Goal: Task Accomplishment & Management: Complete application form

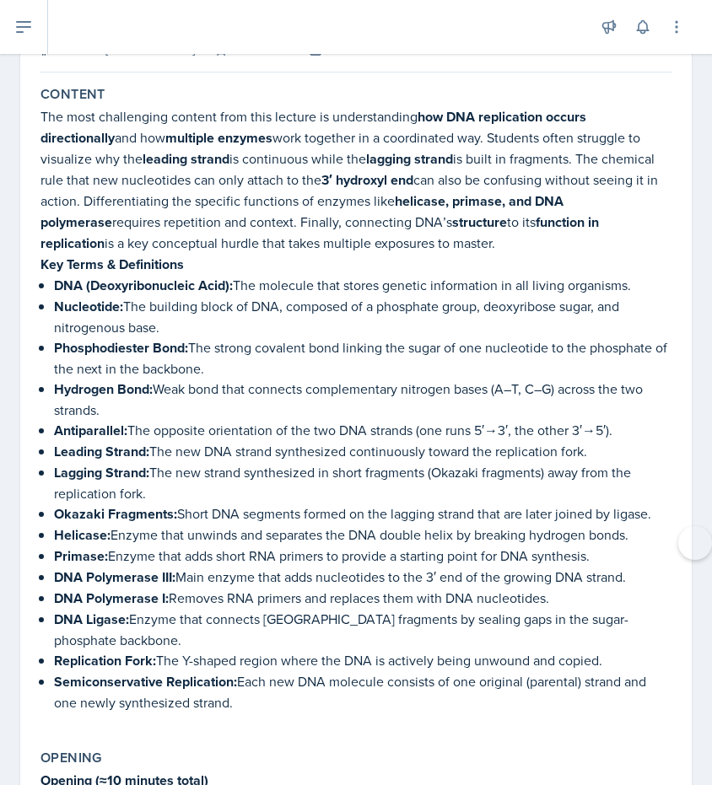
scroll to position [135, 0]
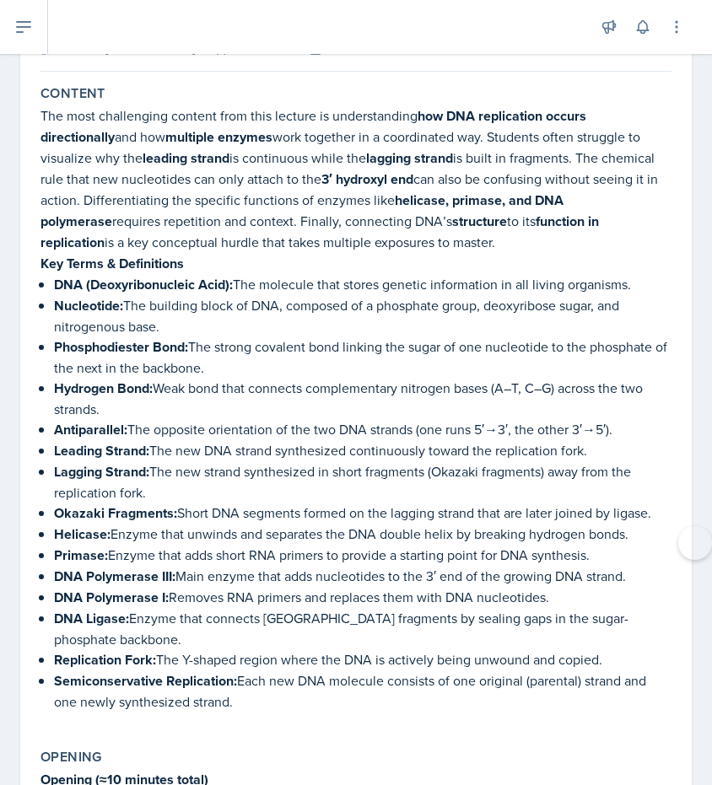
drag, startPoint x: 46, startPoint y: 99, endPoint x: 519, endPoint y: 686, distance: 753.8
click at [519, 686] on div "Content The most challenging content from this lecture is understanding how DNA…" at bounding box center [356, 406] width 644 height 657
copy div "loremi Dol sita consectetur adipisc elit sedd eiusmod te incididuntutl etd MAG …"
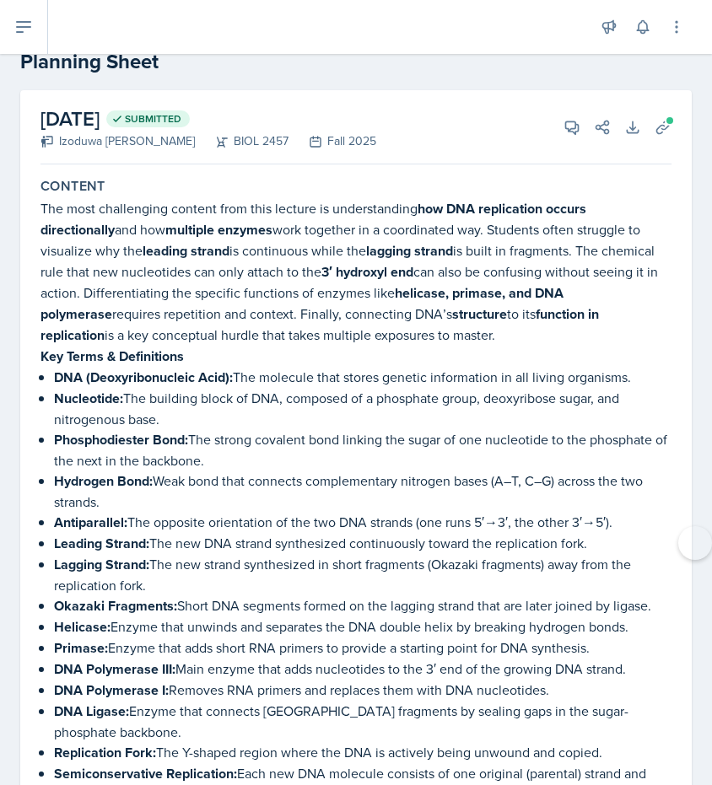
scroll to position [32, 0]
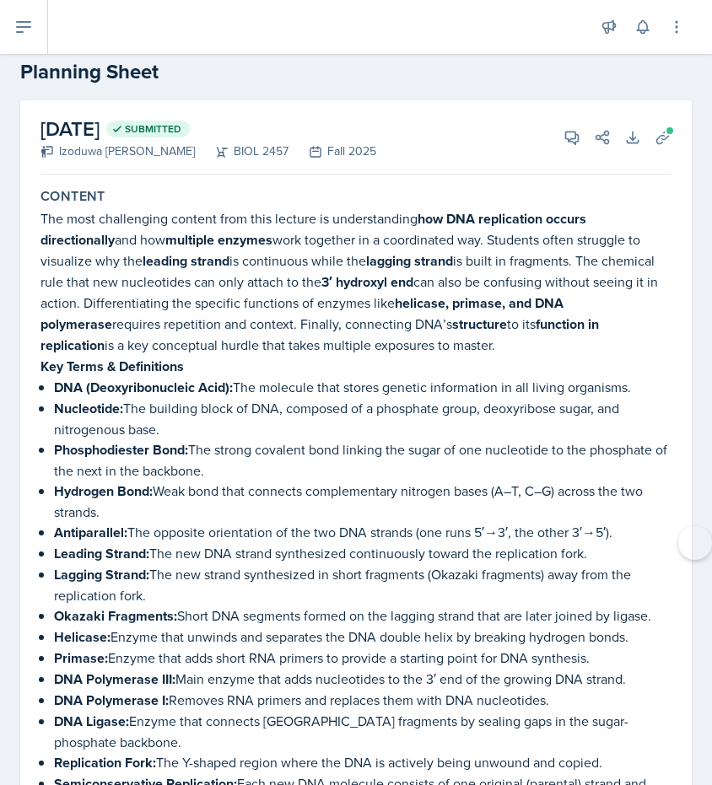
click at [417, 403] on p "Nucleotide: The building block of DNA, composed of a phosphate group, deoxyribo…" at bounding box center [362, 418] width 617 height 41
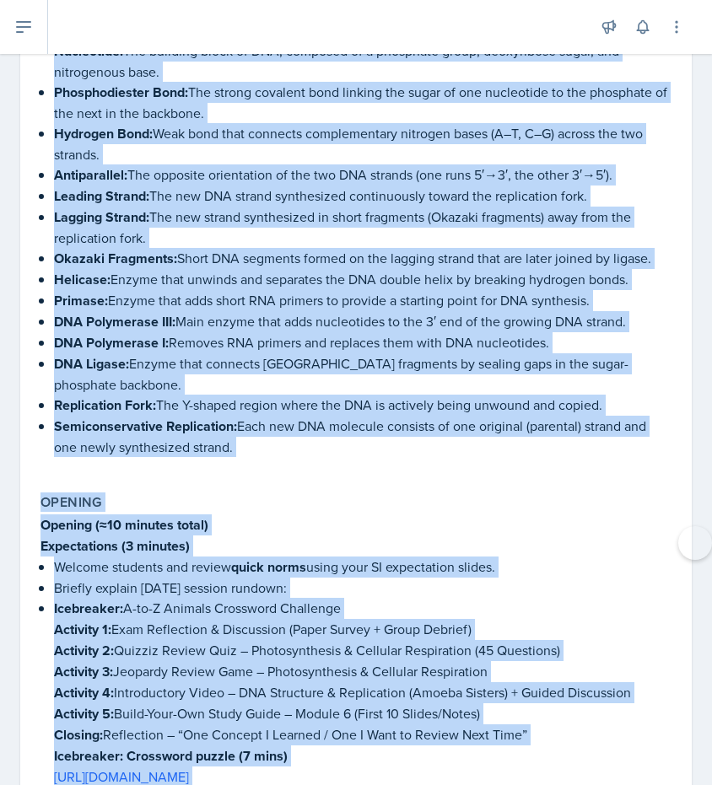
scroll to position [512, 0]
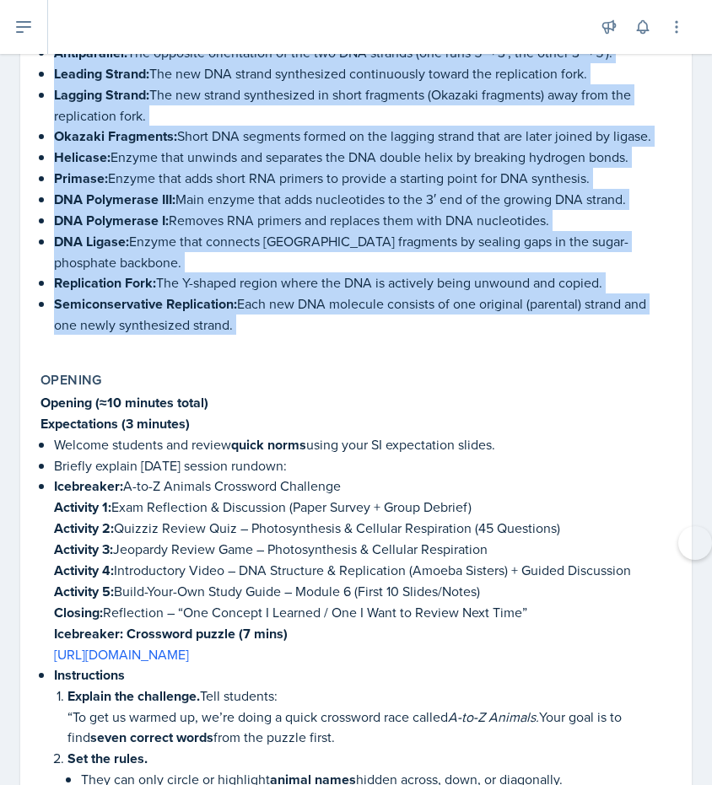
drag, startPoint x: 41, startPoint y: 221, endPoint x: 500, endPoint y: 351, distance: 476.7
copy div "Lor ipsu dolorsitame consect adip elit seddoei te incididuntutl etd MAG aliquae…"
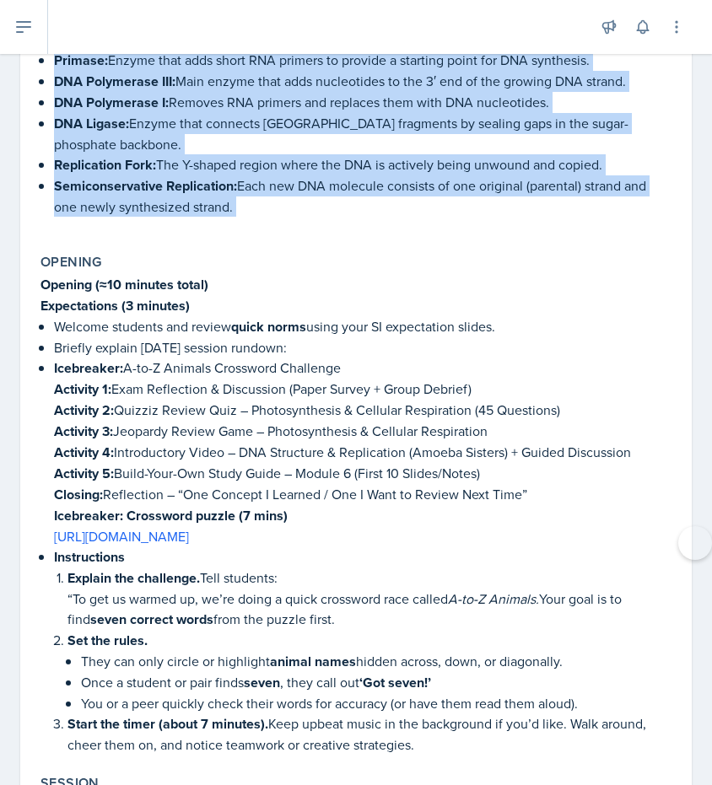
scroll to position [635, 0]
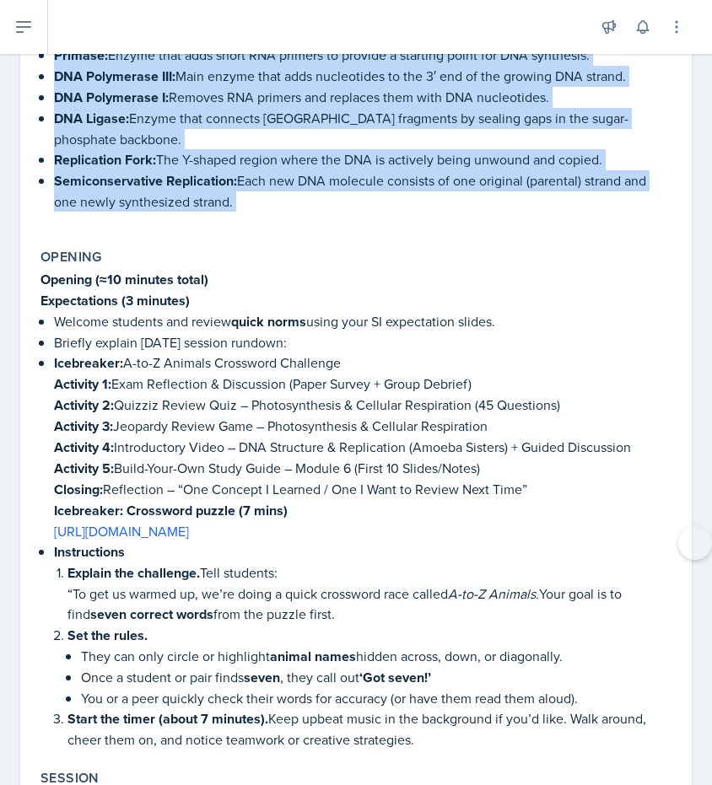
drag, startPoint x: 34, startPoint y: 274, endPoint x: 354, endPoint y: 350, distance: 329.3
click at [355, 350] on div "Opening Opening (≈10 minutes total) Expectations (3 minutes) Welcome students a…" at bounding box center [356, 499] width 644 height 514
copy div "Opening (≈10 minutes total) Expectations (3 minutes) Welcome students and revie…"
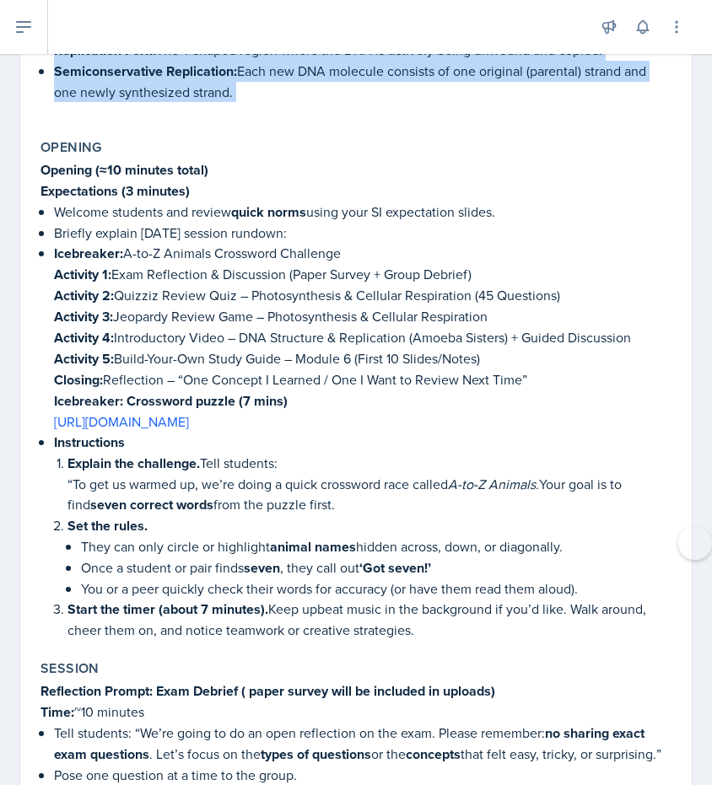
scroll to position [795, 0]
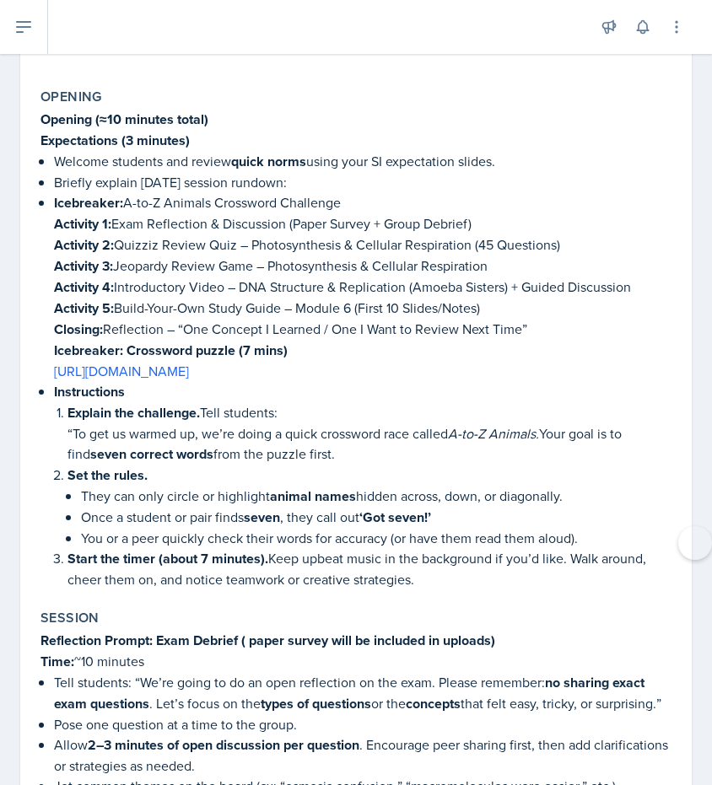
drag, startPoint x: 59, startPoint y: 336, endPoint x: 454, endPoint y: 570, distance: 458.5
click at [454, 571] on ul "Welcome students and review quick norms using your SI expectation slides. Brief…" at bounding box center [362, 370] width 617 height 438
copy ul "cebreaker: Crossword puzzle (7 mins) [URL][DOMAIN_NAME] Instructions Explain th…"
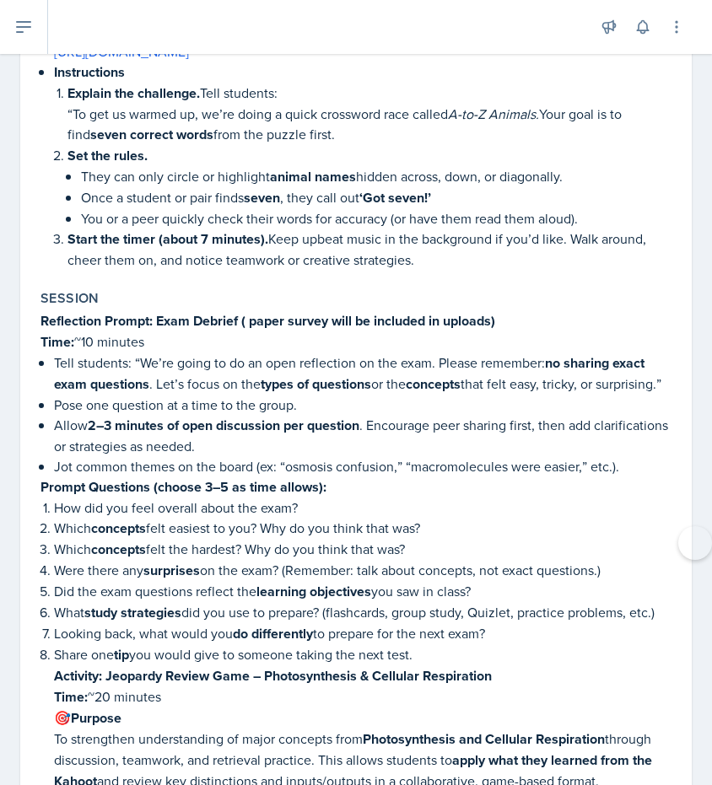
scroll to position [1148, 0]
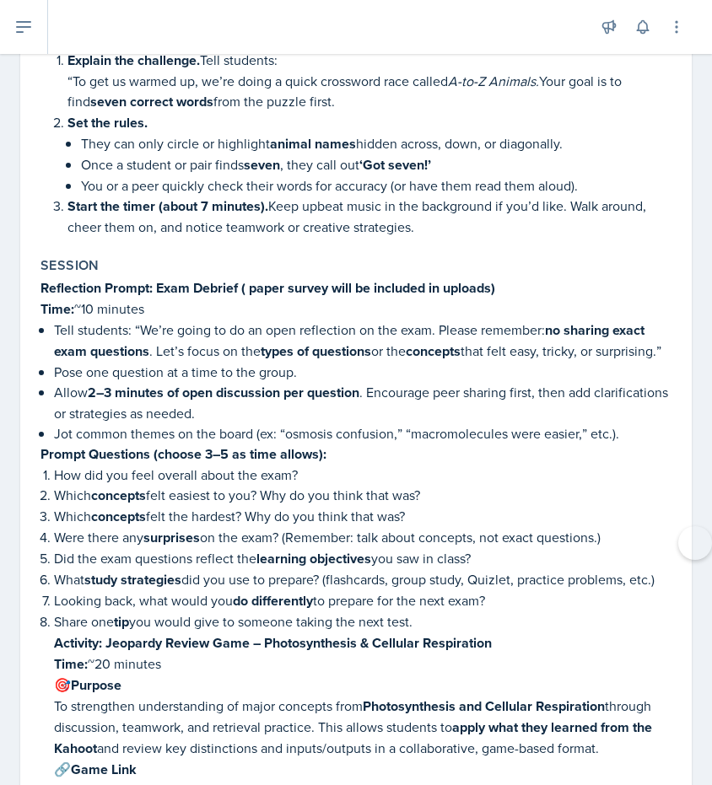
drag, startPoint x: 40, startPoint y: 272, endPoint x: 448, endPoint y: 628, distance: 541.4
copy div "Loremipsum Dolors: Amet Consect ( adipi elitse doei te incididu ut laboree) Dol…"
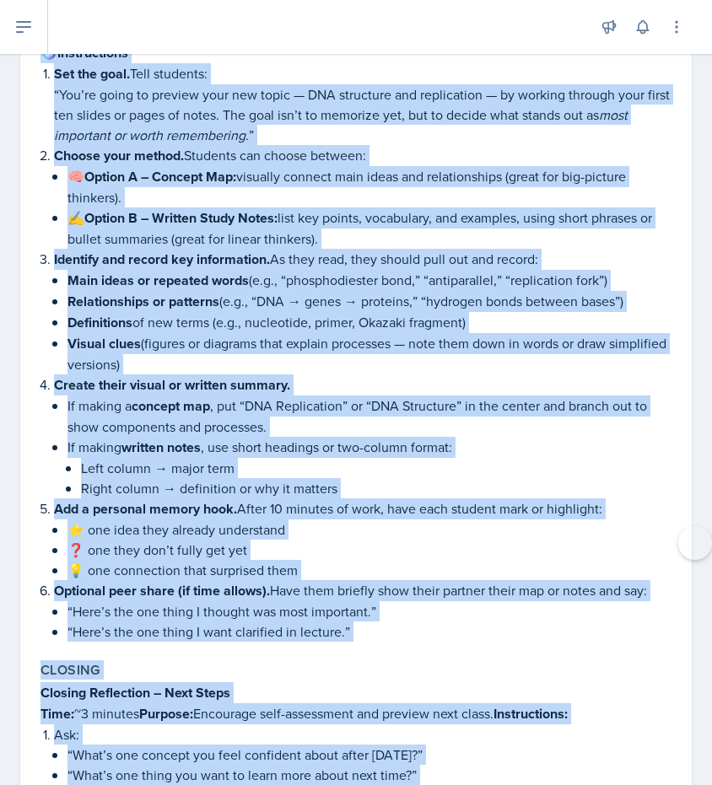
scroll to position [3266, 0]
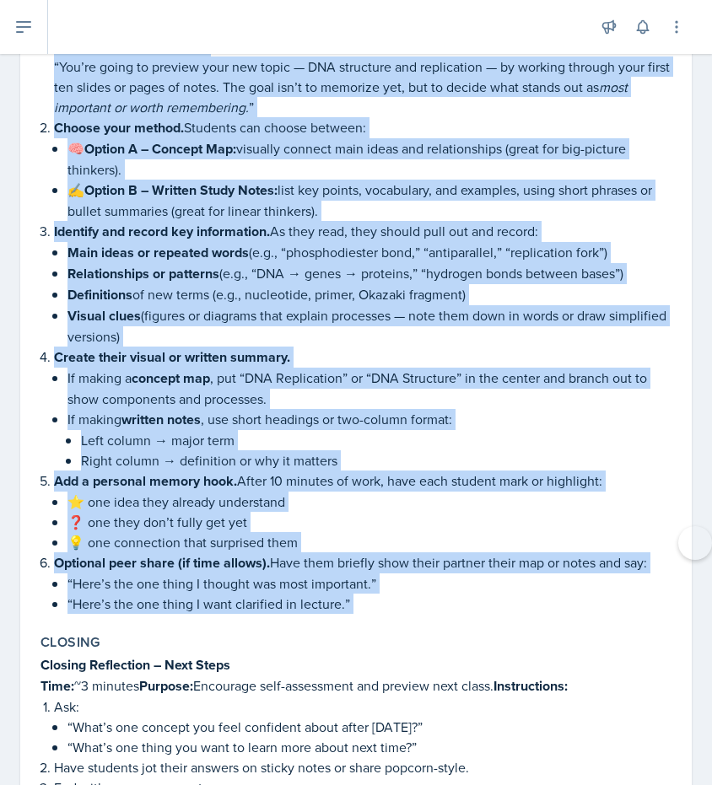
drag, startPoint x: 41, startPoint y: 165, endPoint x: 478, endPoint y: 576, distance: 599.5
copy div "Loremips: Dolor-Sita-Con Adipi Elits (Doeiu Tempo 83 Incid ut Labor / Etdolo) M…"
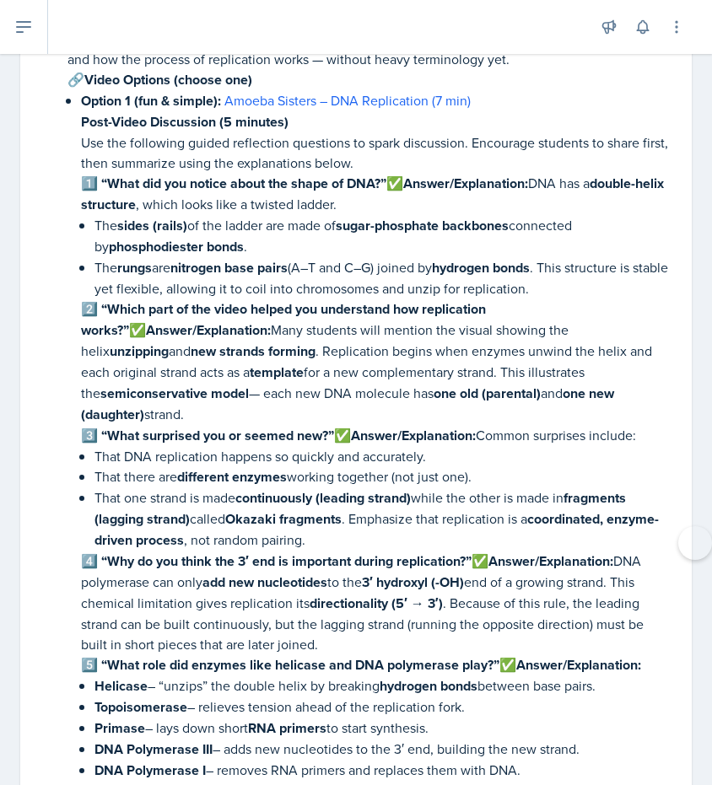
scroll to position [2186, 0]
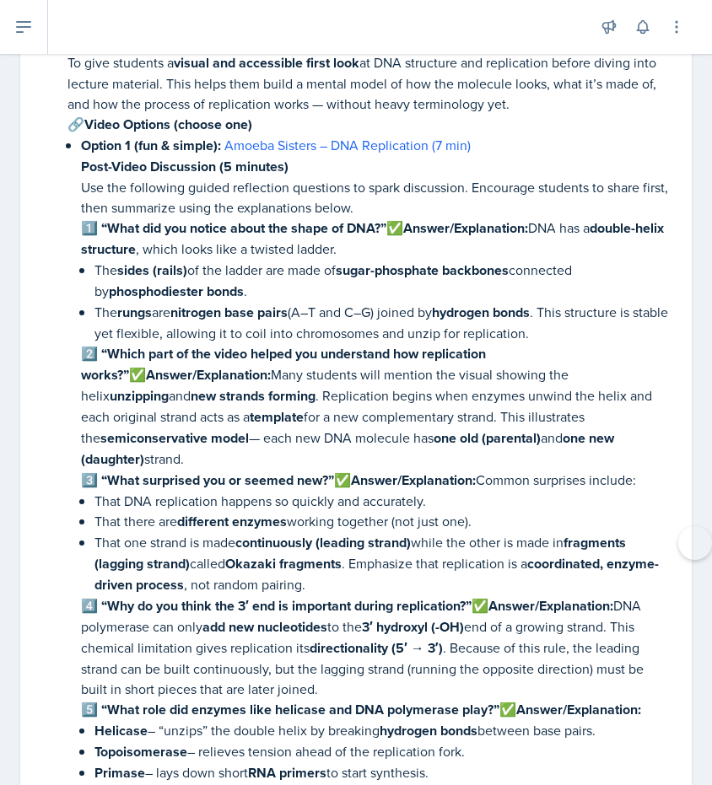
click at [317, 344] on strong "2️⃣ “Which part of the video helped you understand how replication works?”" at bounding box center [283, 364] width 405 height 40
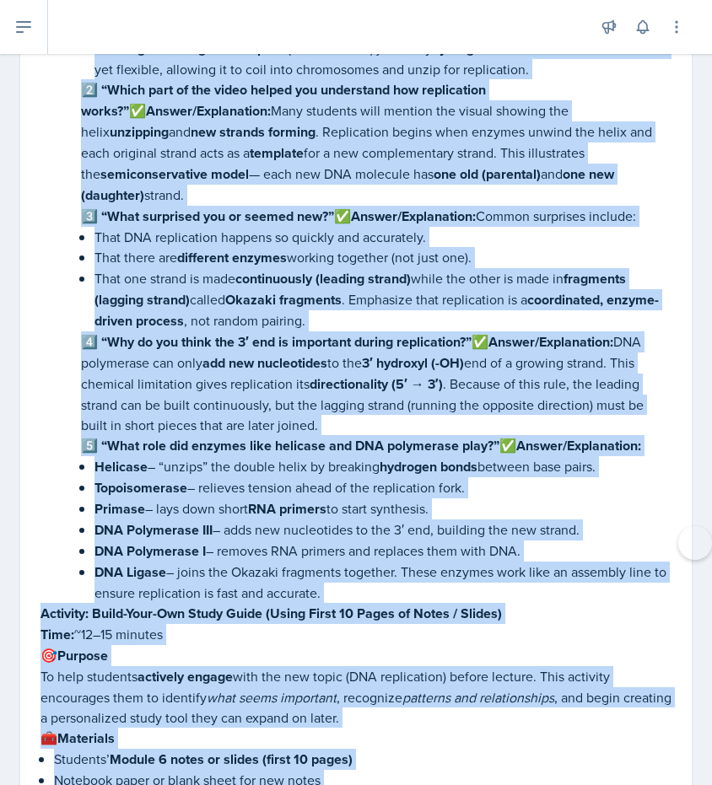
scroll to position [2459, 0]
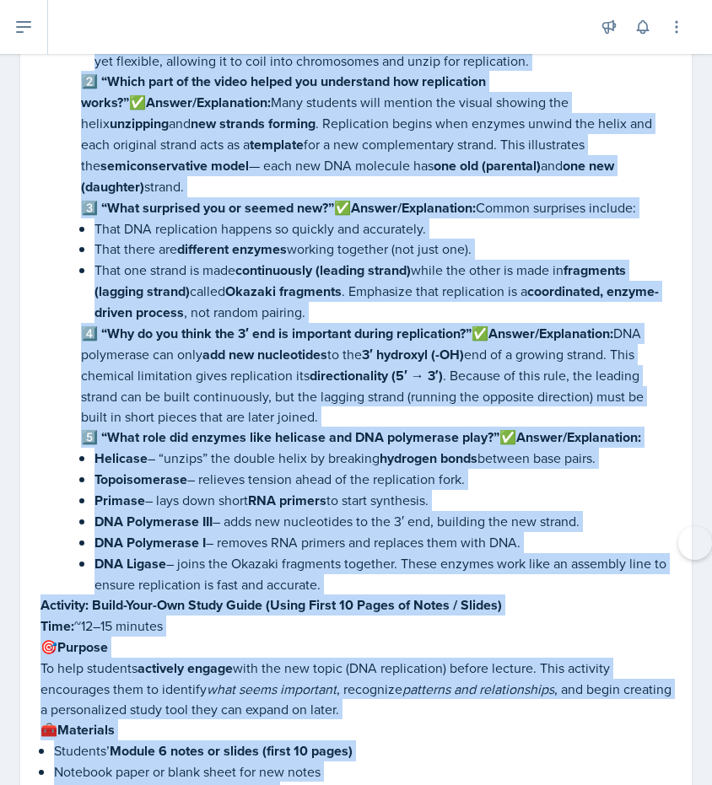
drag, startPoint x: 65, startPoint y: 168, endPoint x: 495, endPoint y: 534, distance: 564.6
copy li "🎥 Loremips: Dolorsitamet Conse – ADI Elitseddo & Eiusmodtemp Inci: ~28 utlabor …"
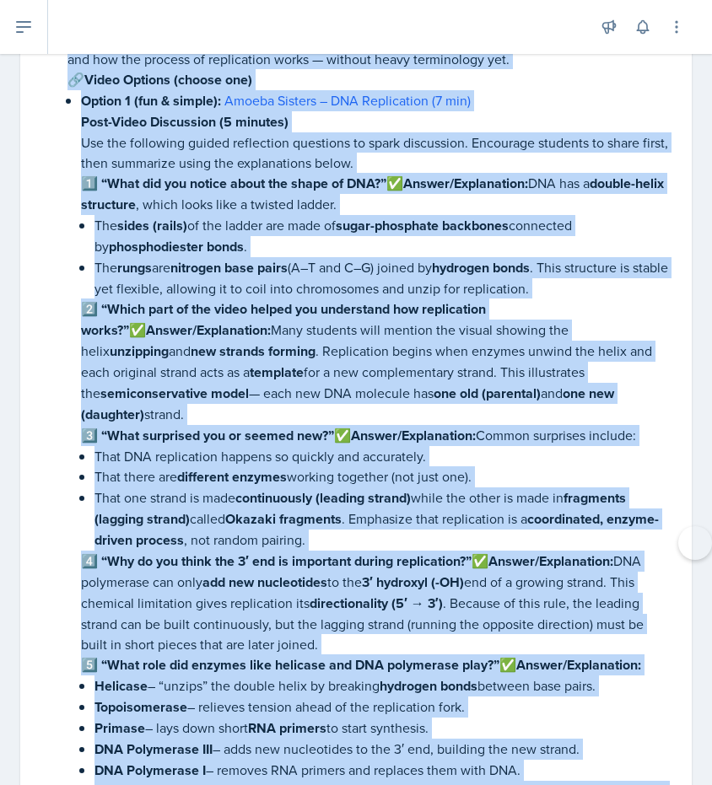
scroll to position [2201, 0]
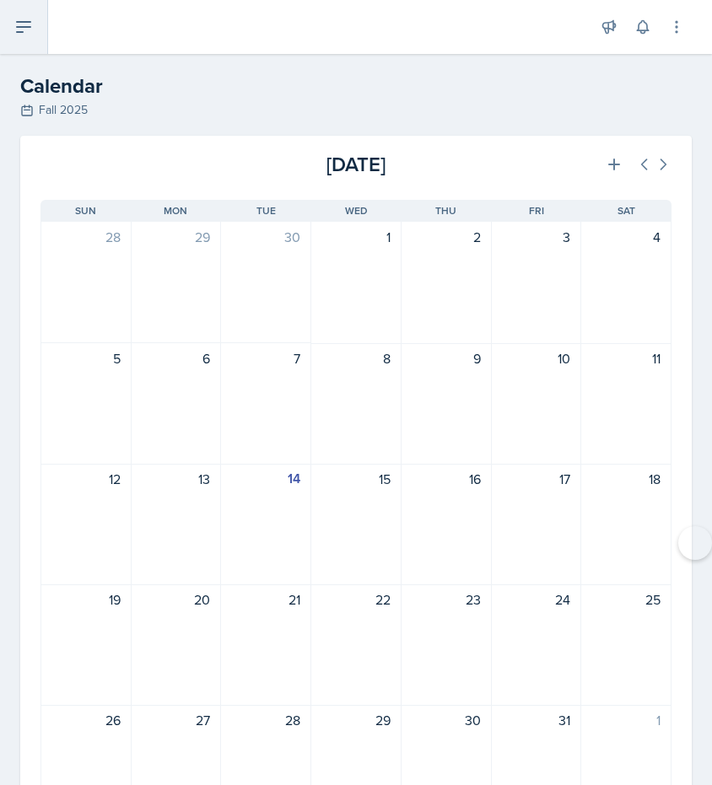
click at [29, 22] on icon at bounding box center [23, 27] width 13 height 10
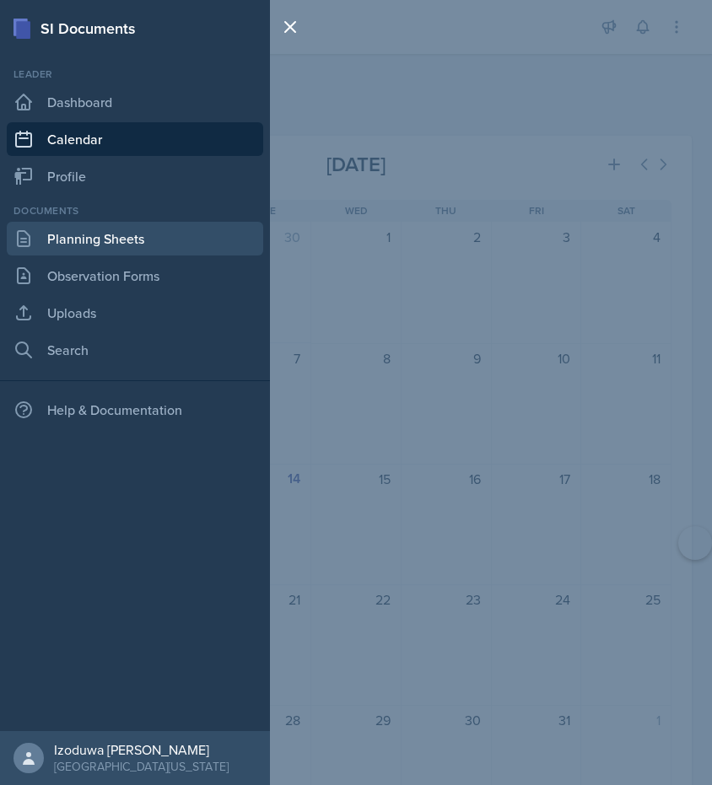
click at [158, 249] on link "Planning Sheets" at bounding box center [135, 239] width 256 height 34
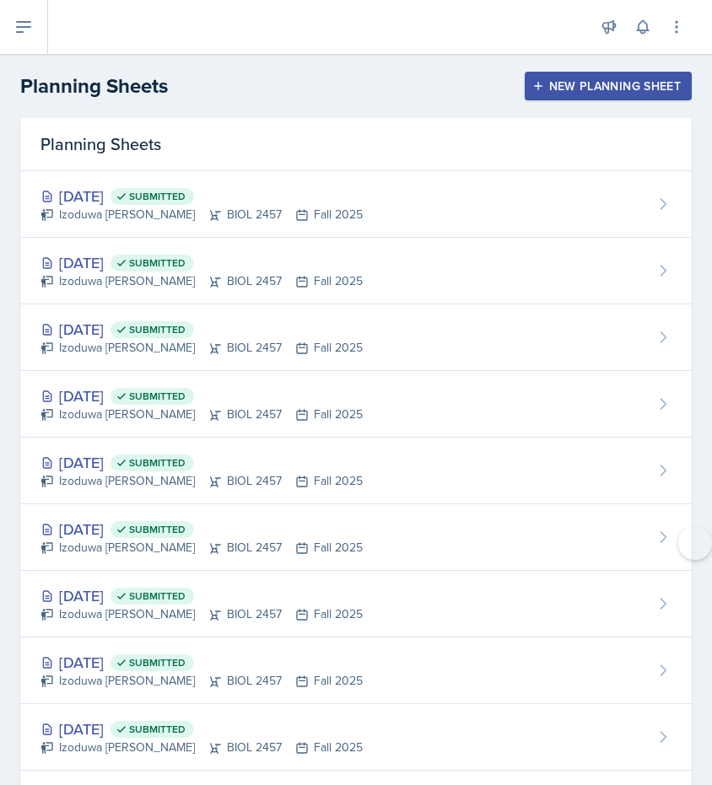
click at [574, 88] on div "New Planning Sheet" at bounding box center [607, 85] width 145 height 13
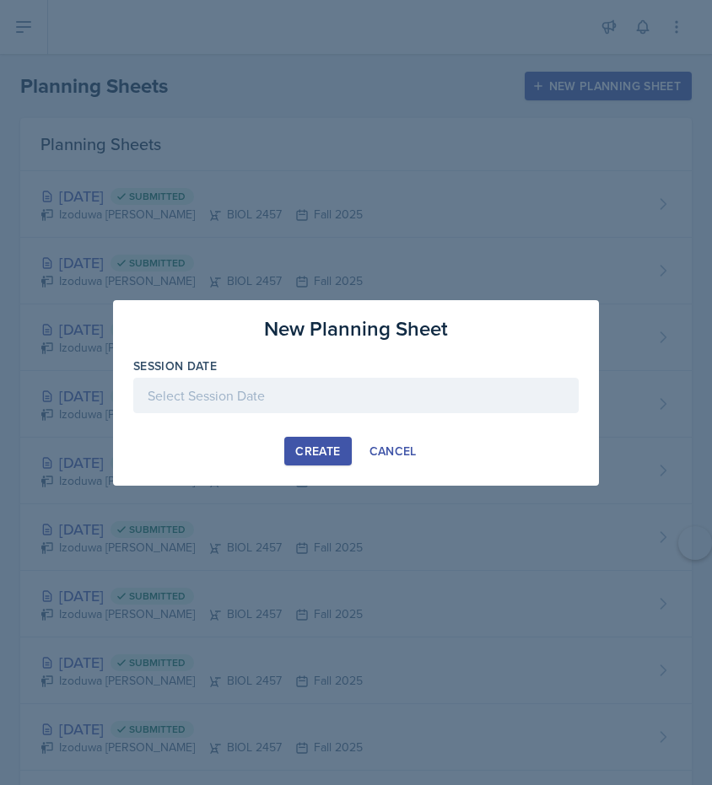
click at [295, 407] on div at bounding box center [355, 395] width 445 height 35
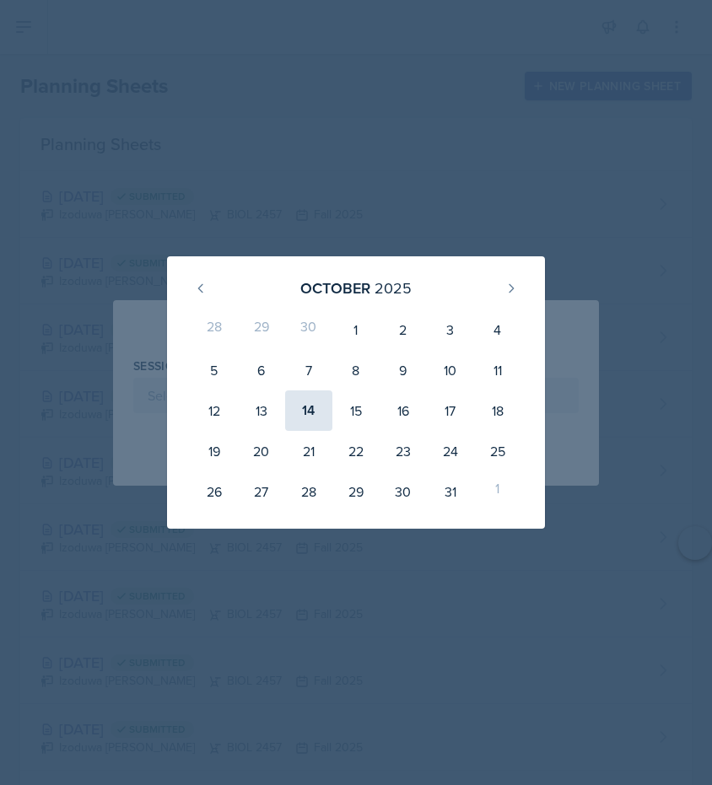
click at [312, 408] on div "14" at bounding box center [308, 410] width 47 height 40
type input "October 14th, 2025"
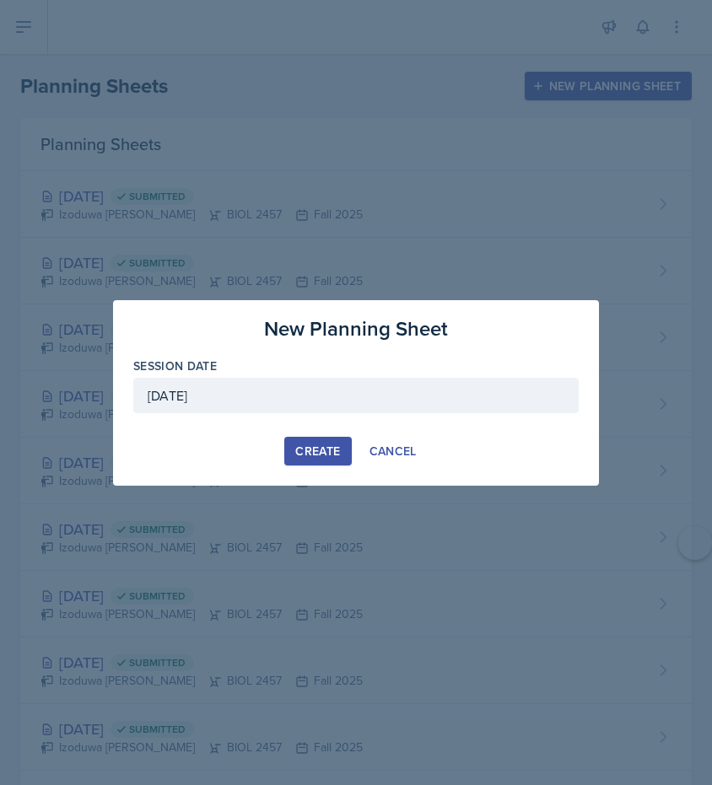
click at [333, 439] on button "Create" at bounding box center [317, 451] width 67 height 29
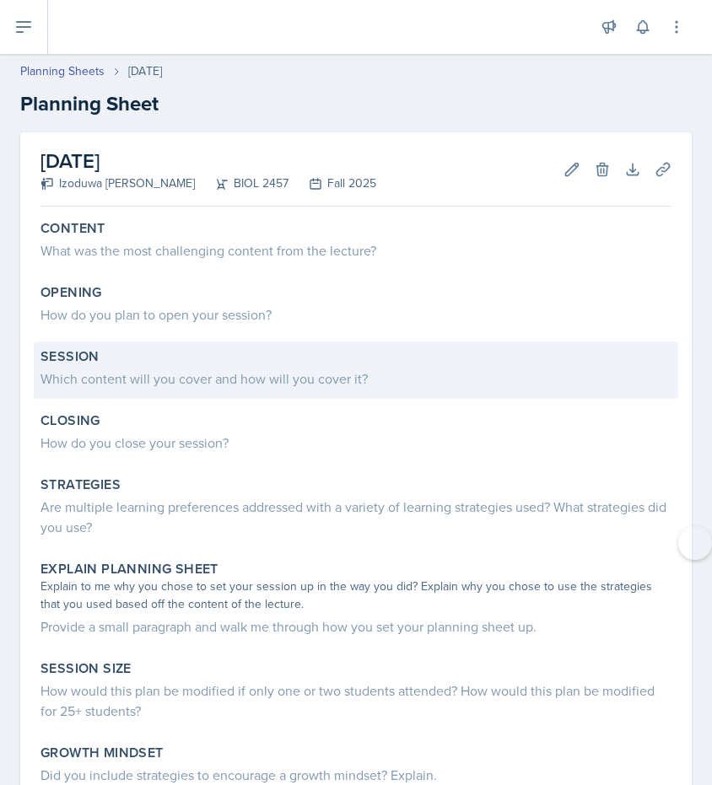
click at [289, 397] on div "Session Which content will you cover and how will you cover it?" at bounding box center [356, 369] width 644 height 57
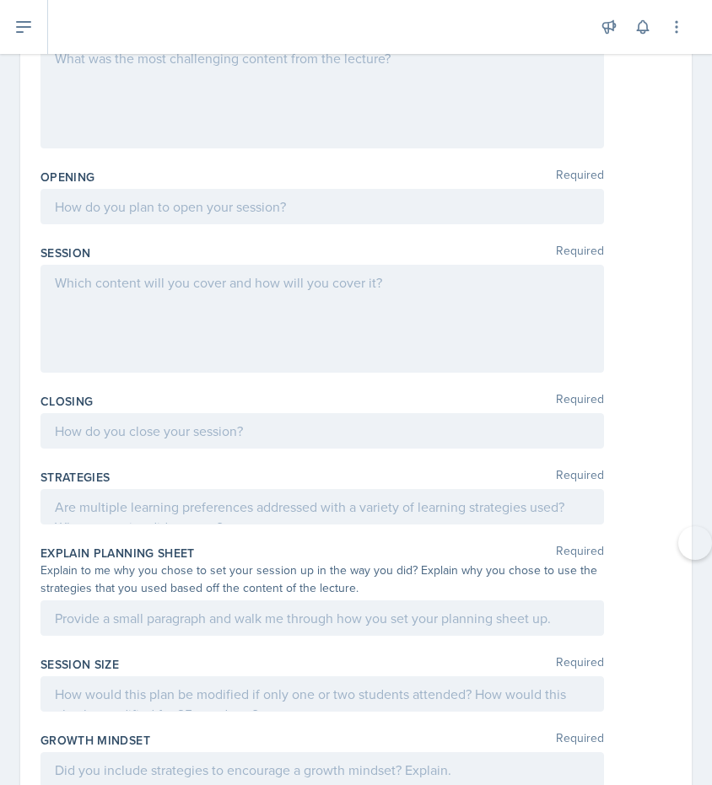
scroll to position [229, 0]
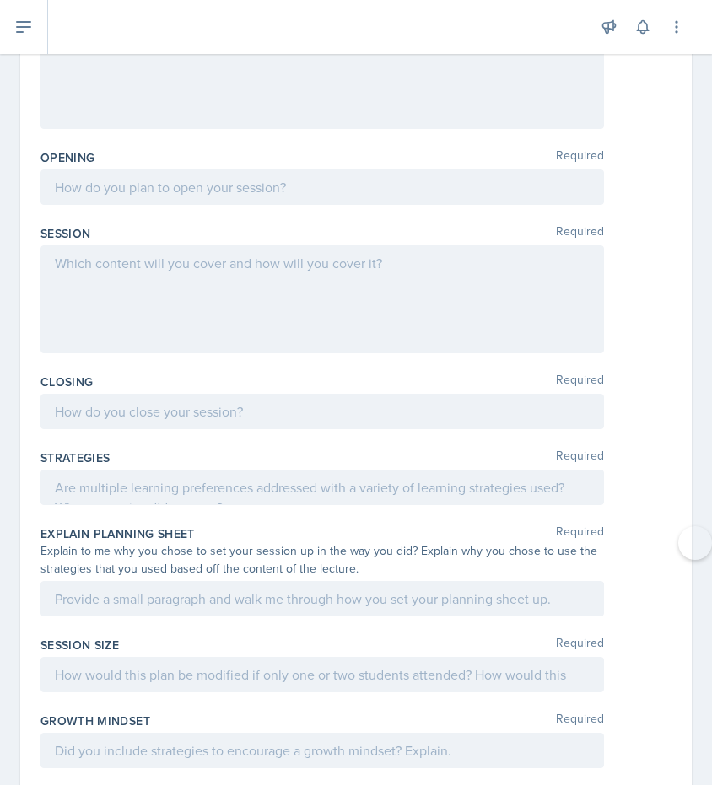
click at [194, 282] on div at bounding box center [321, 299] width 563 height 108
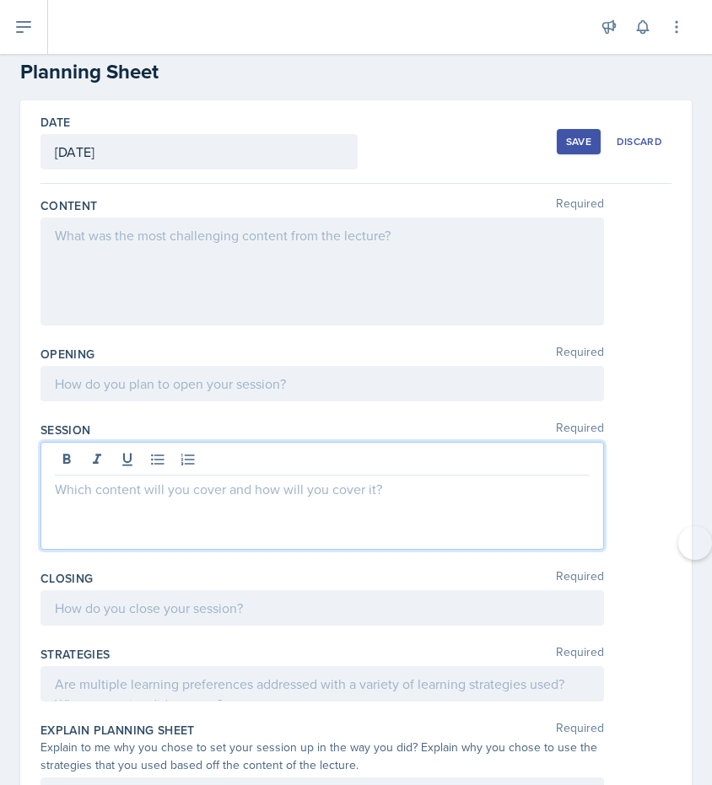
scroll to position [62, 0]
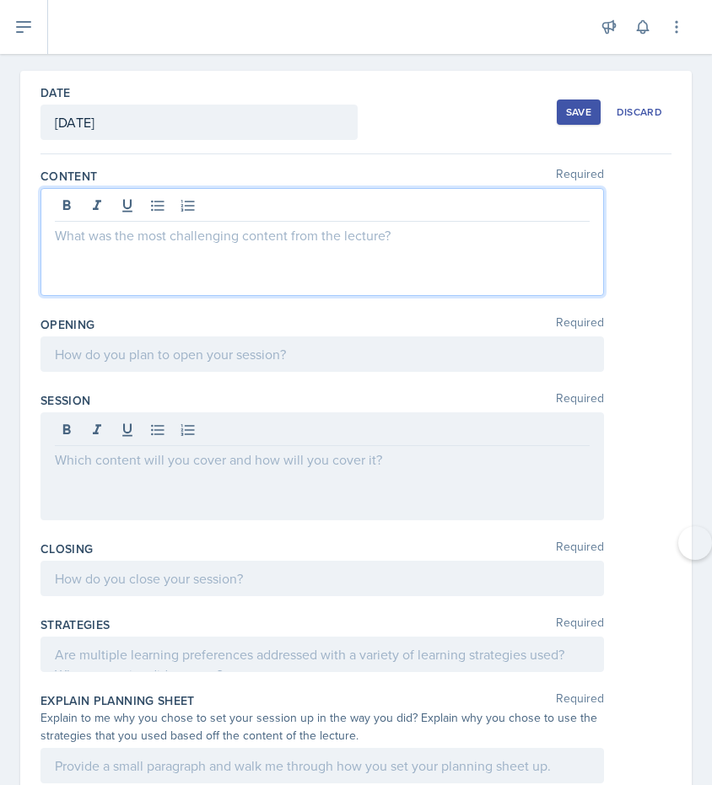
click at [365, 245] on p at bounding box center [322, 235] width 535 height 20
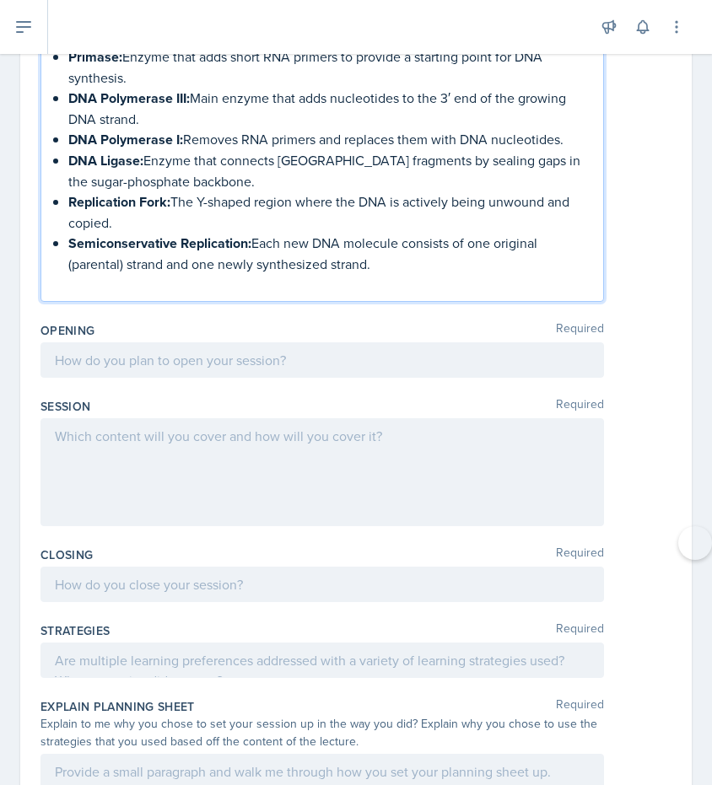
click at [131, 370] on p at bounding box center [322, 360] width 535 height 20
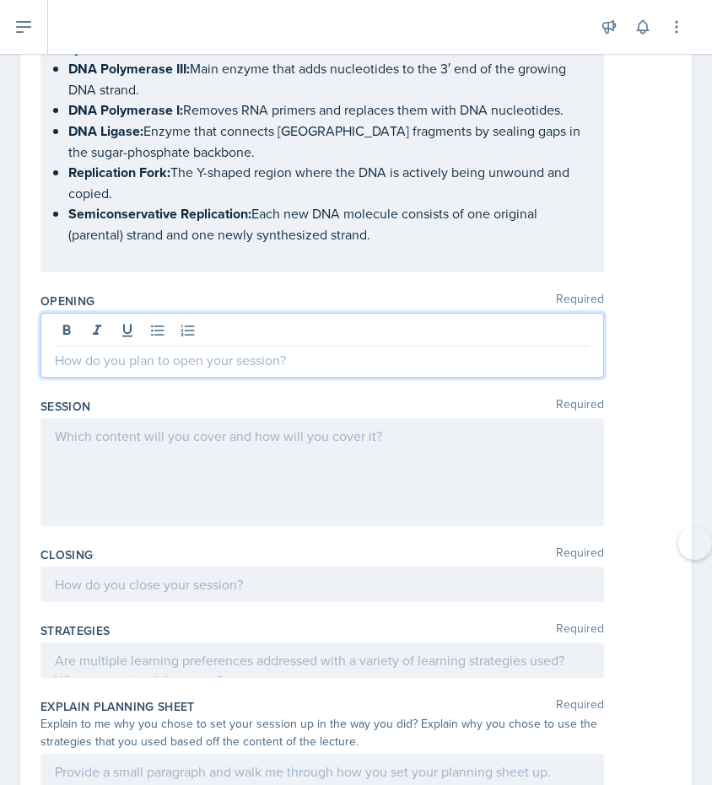
scroll to position [772, 0]
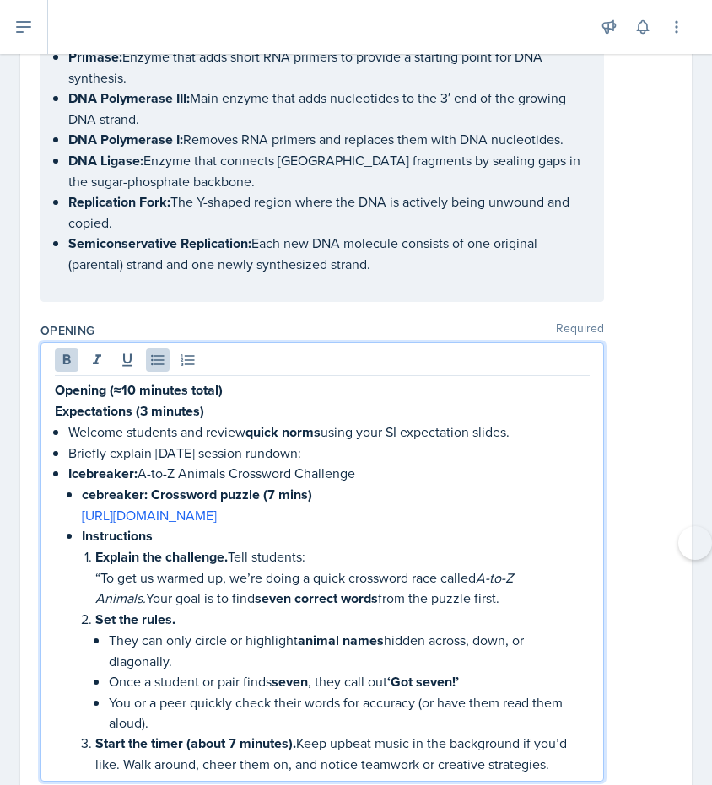
click at [82, 502] on li "cebreaker: Crossword puzzle (7 mins) https://www.puzzles-to-print.com/animals/P…" at bounding box center [336, 504] width 508 height 41
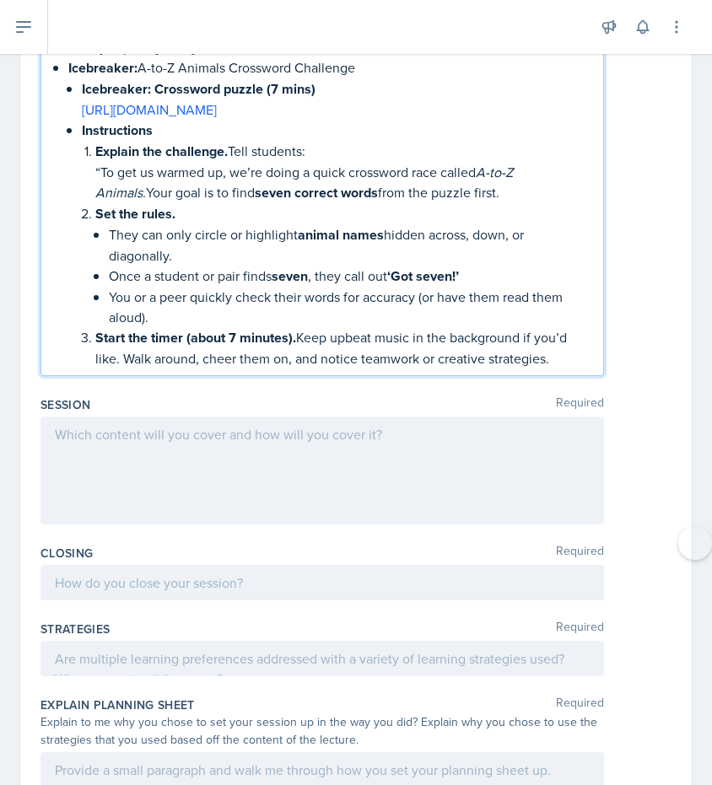
scroll to position [1171, 0]
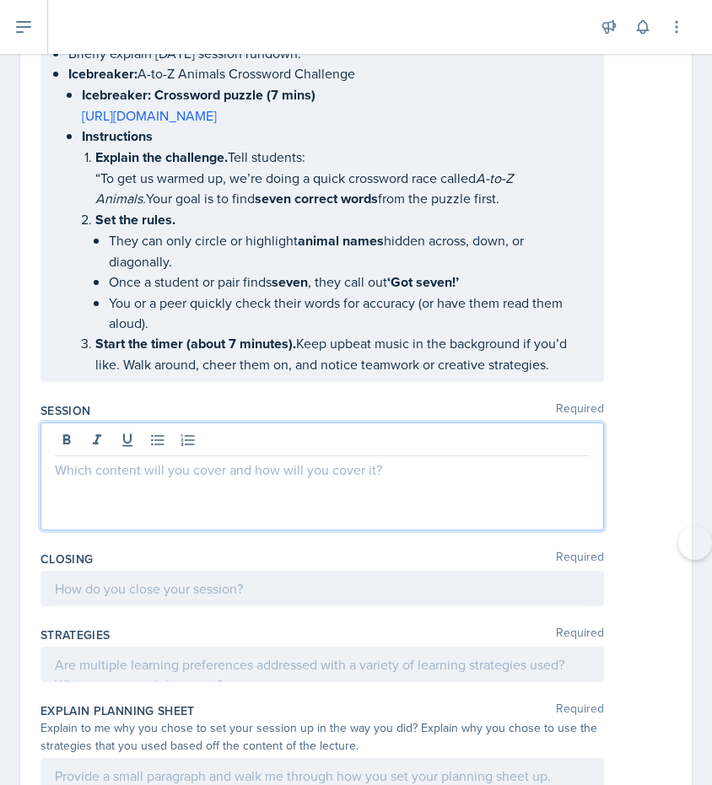
click at [394, 446] on div at bounding box center [321, 476] width 563 height 108
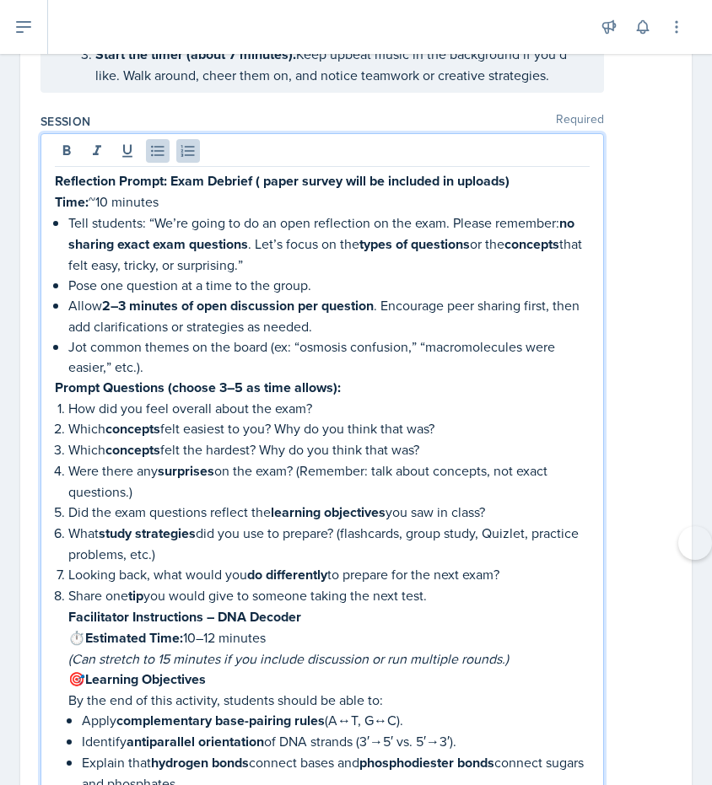
scroll to position [1426, 0]
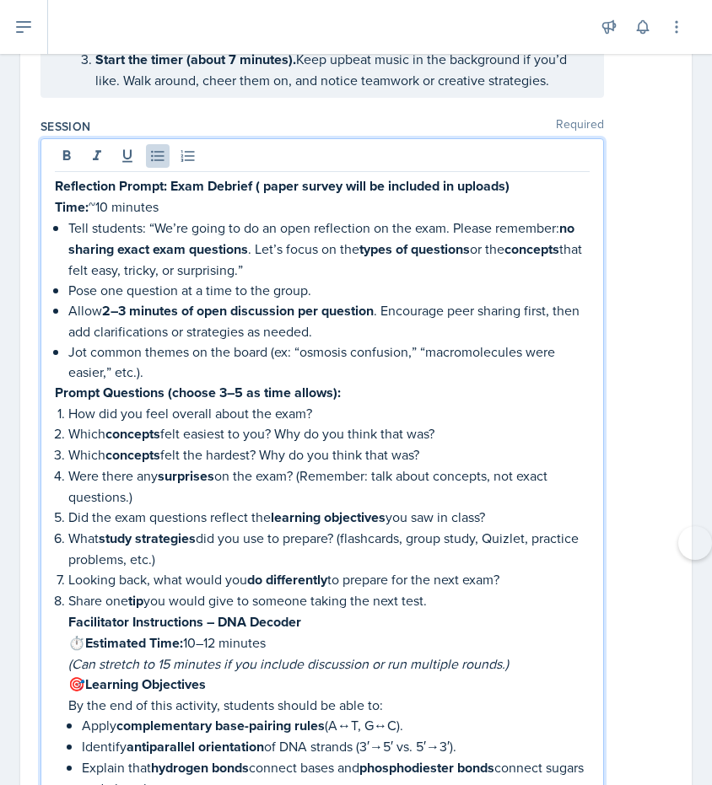
click at [328, 375] on p "Jot common themes on the board (ex: “osmosis confusion,” “macromolecules were e…" at bounding box center [328, 361] width 521 height 40
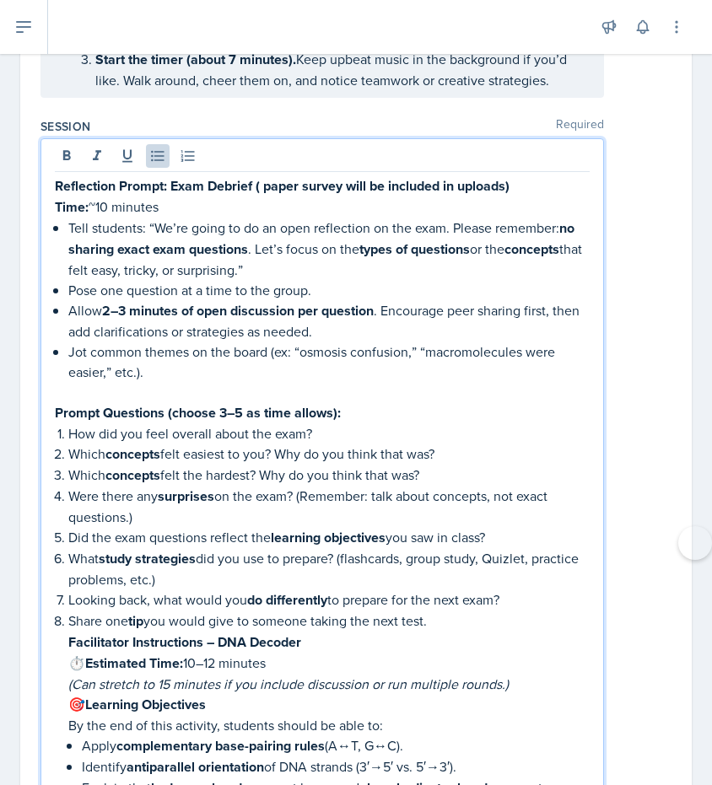
paste div
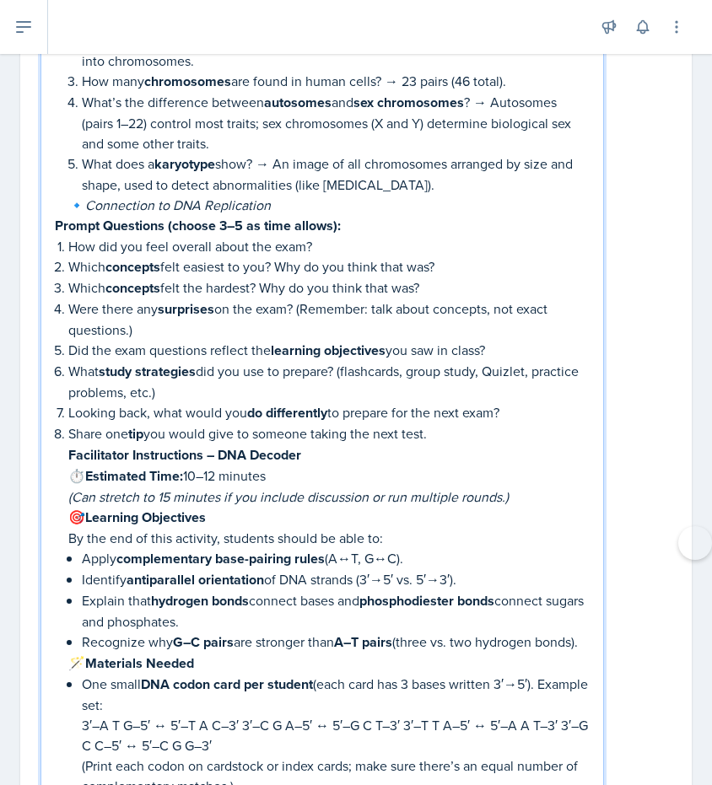
scroll to position [2293, 0]
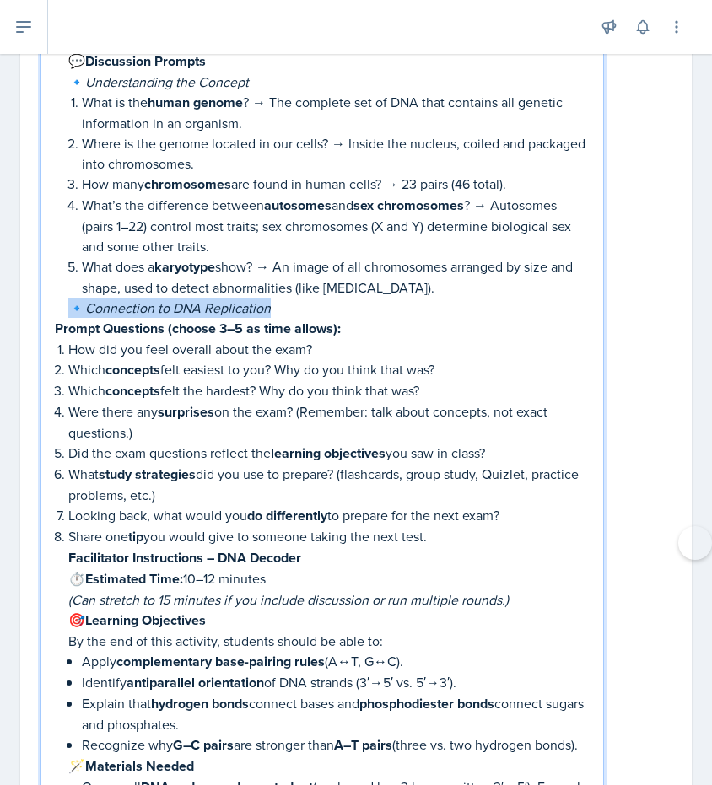
drag, startPoint x: 70, startPoint y: 303, endPoint x: 282, endPoint y: 304, distance: 211.6
click at [282, 304] on p "🔹 Connection to DNA Replication" at bounding box center [328, 308] width 521 height 20
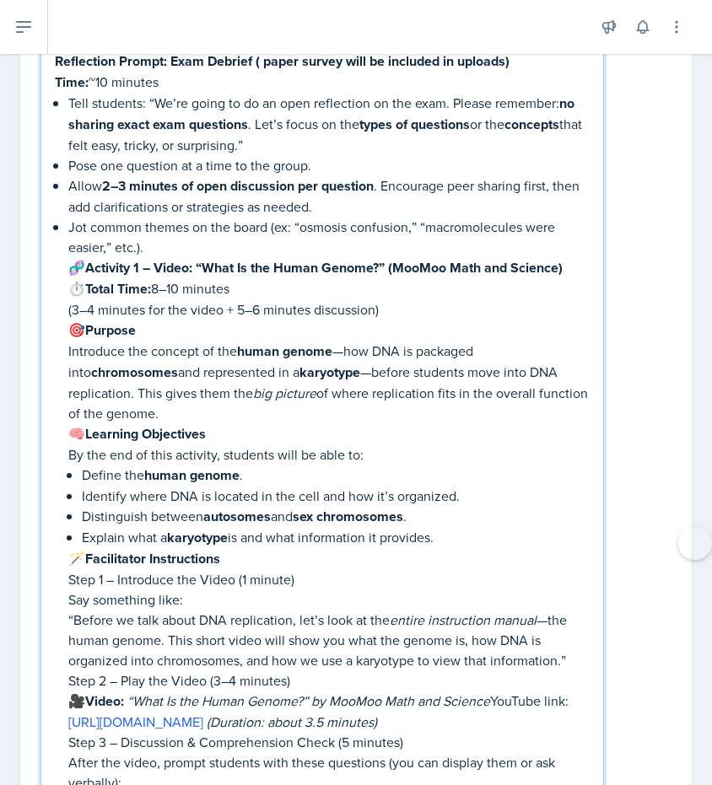
scroll to position [1549, 0]
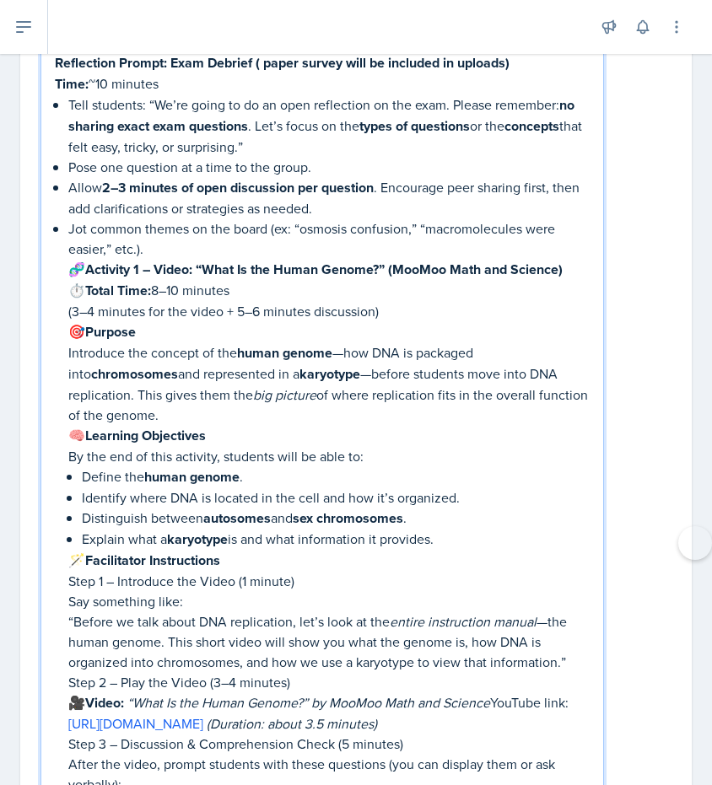
click at [137, 277] on strong "Activity 1 – Video: “What Is the Human Genome?” (MooMoo Math and Science)" at bounding box center [323, 269] width 477 height 19
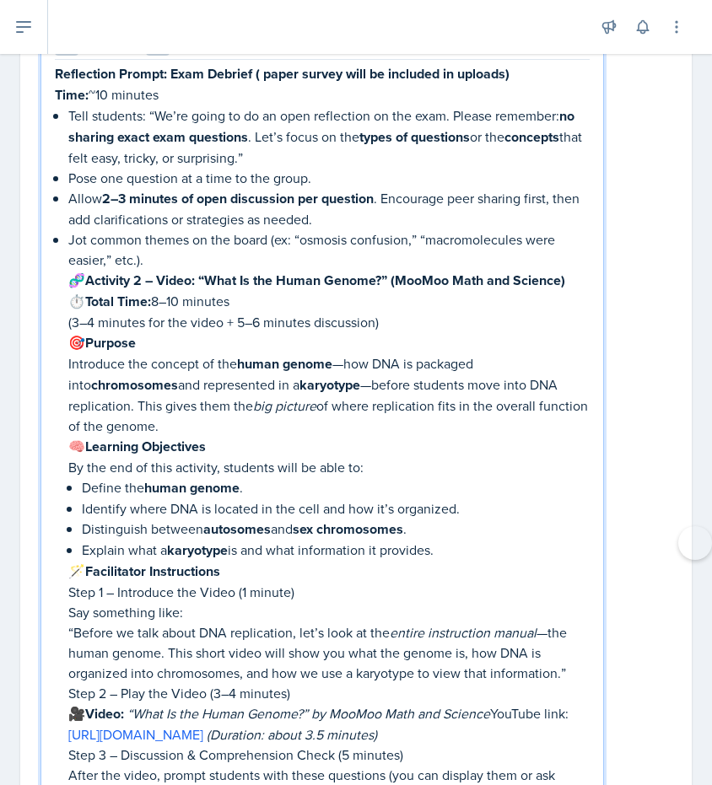
scroll to position [1529, 0]
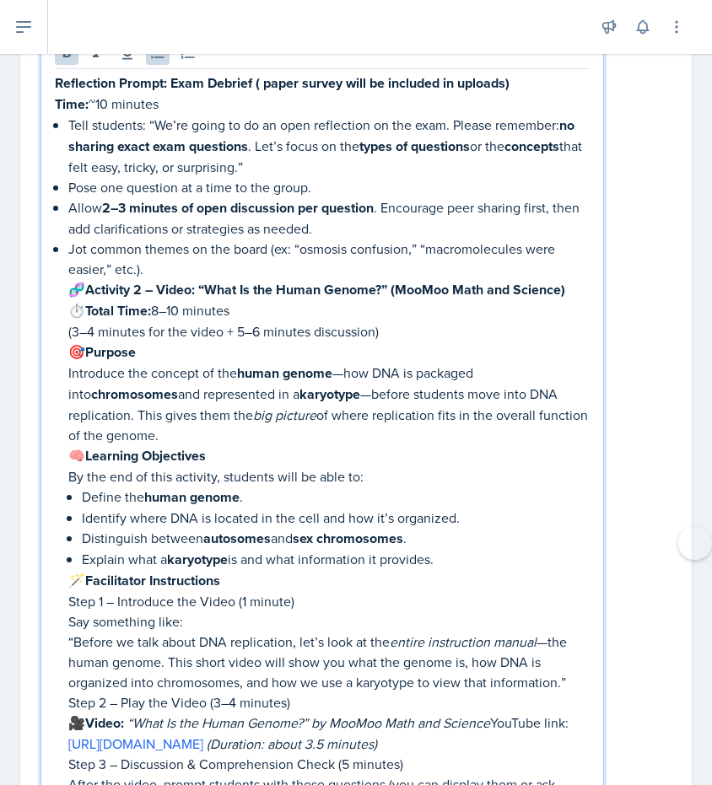
click at [201, 265] on p "Jot common themes on the board (ex: “osmosis confusion,” “macromolecules were e…" at bounding box center [328, 259] width 521 height 40
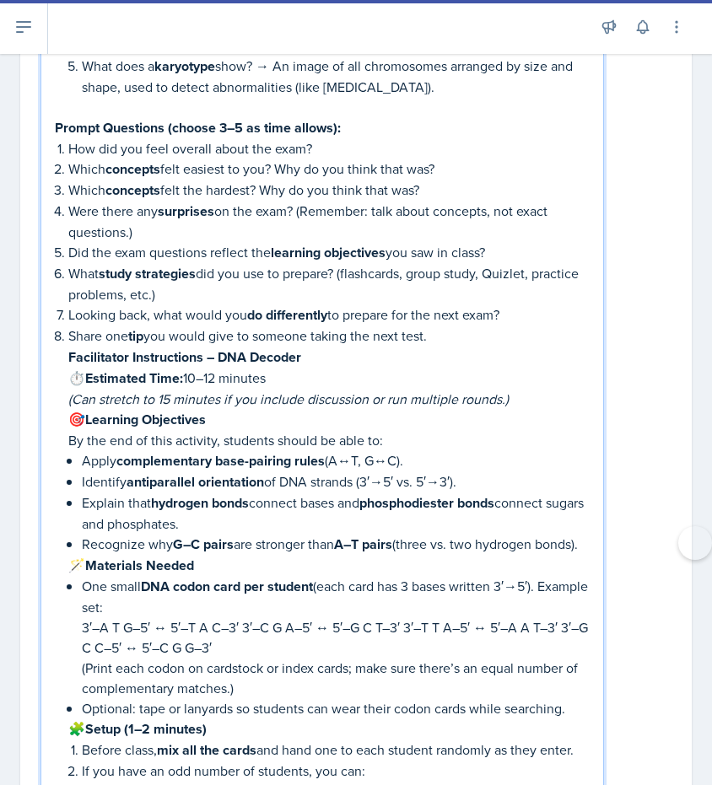
scroll to position [3402, 0]
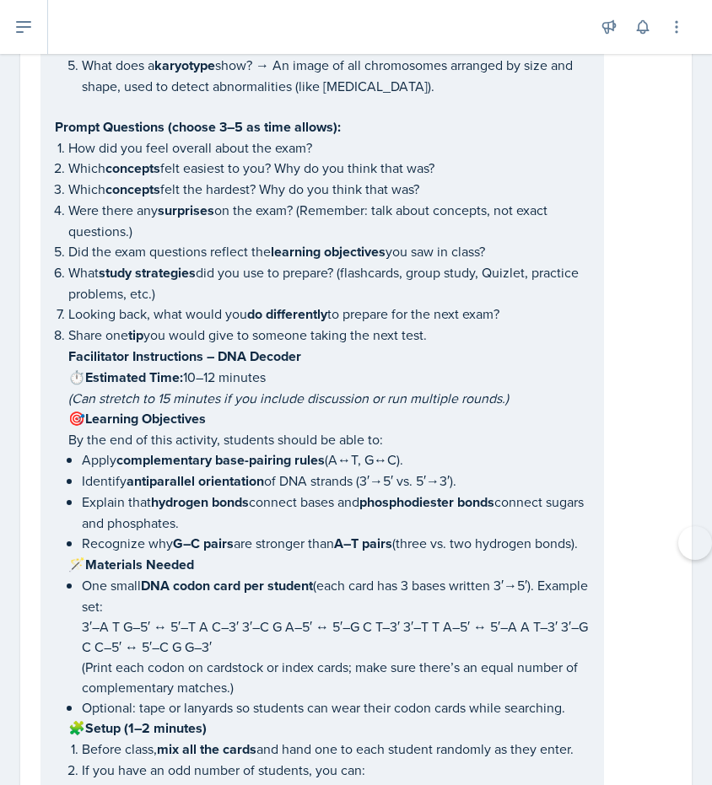
drag, startPoint x: 49, startPoint y: 110, endPoint x: 458, endPoint y: 328, distance: 463.2
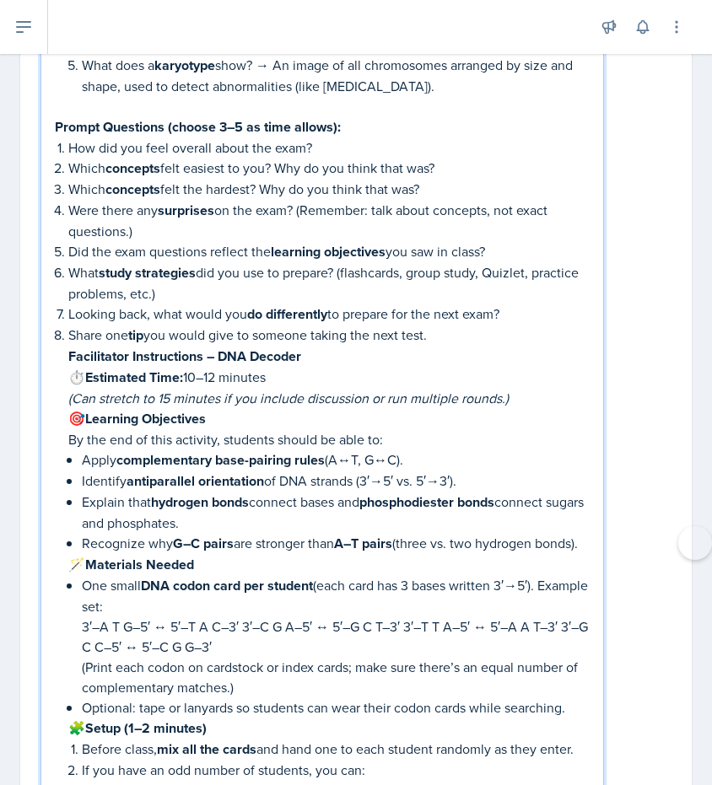
drag, startPoint x: 55, startPoint y: 114, endPoint x: 517, endPoint y: 315, distance: 504.1
copy div "Prompt Questions (choose 3–5 as time allows): How did you feel overall about th…"
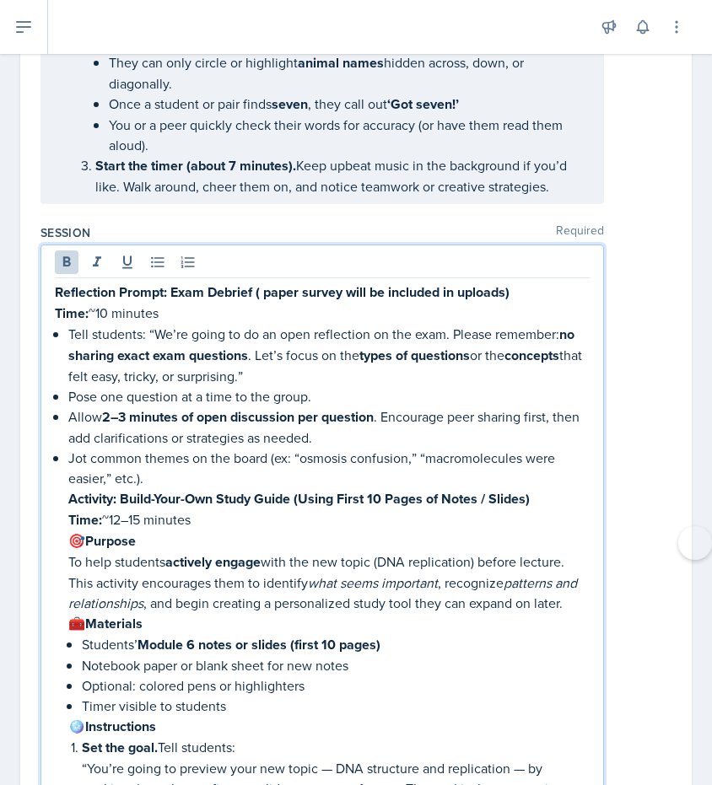
scroll to position [1303, 0]
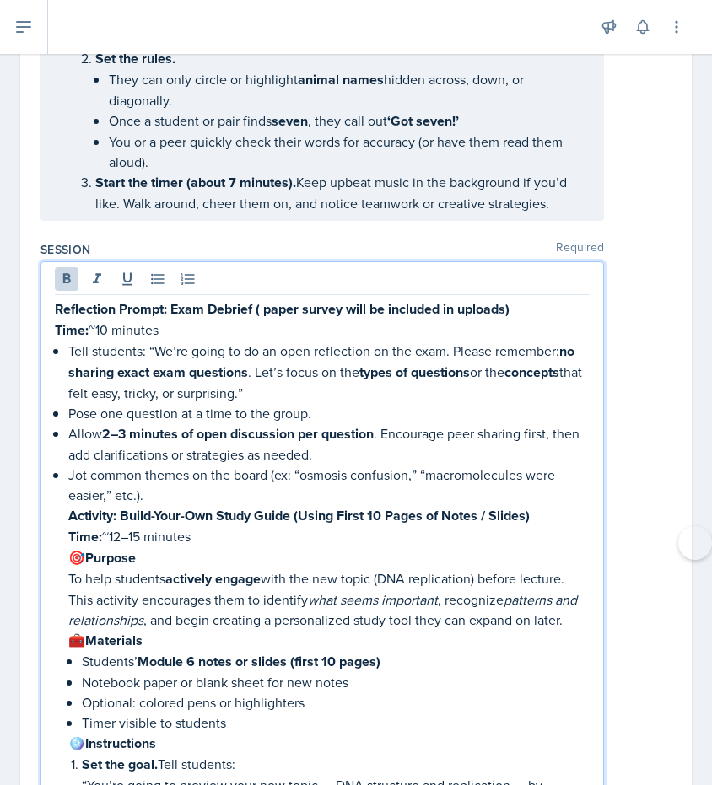
click at [245, 503] on p "Jot common themes on the board (ex: “osmosis confusion,” “macromolecules were e…" at bounding box center [328, 485] width 521 height 40
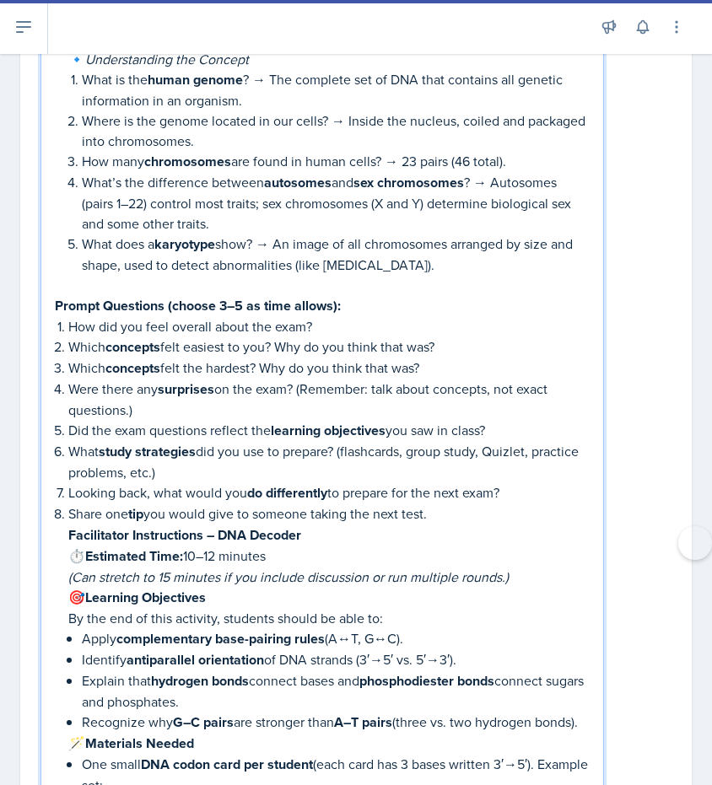
scroll to position [3480, 0]
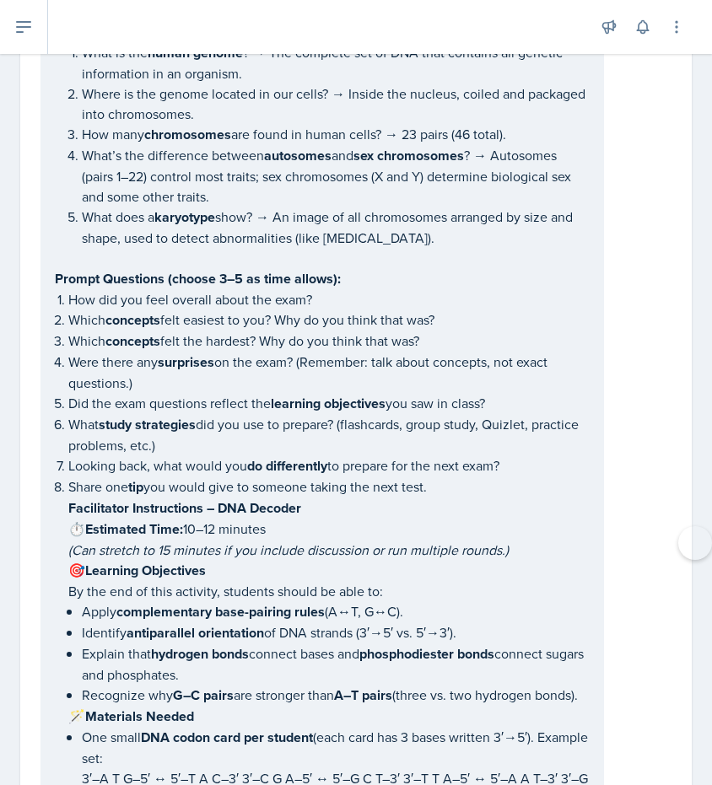
drag, startPoint x: 53, startPoint y: 256, endPoint x: 337, endPoint y: 410, distance: 322.9
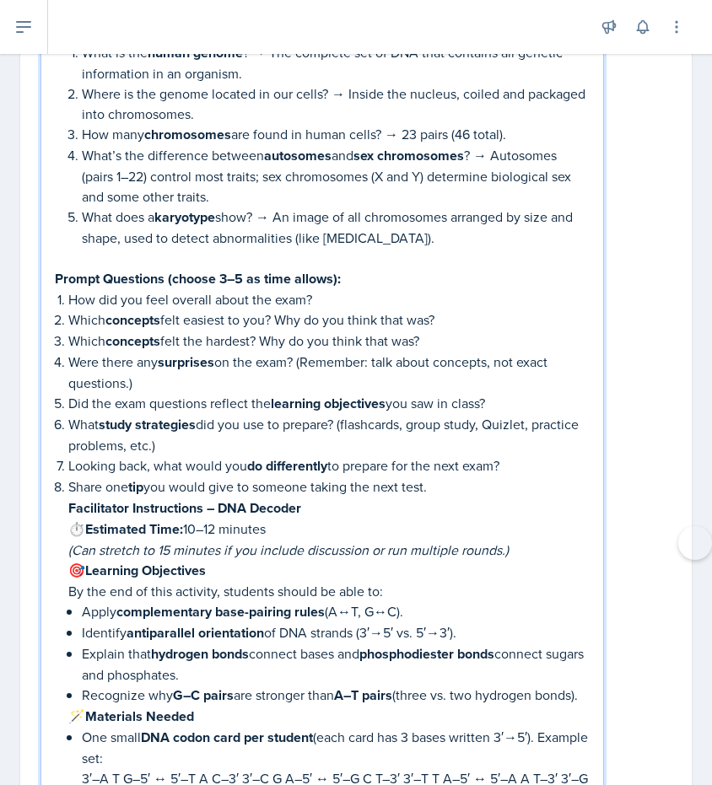
drag, startPoint x: 448, startPoint y: 475, endPoint x: 95, endPoint y: 256, distance: 414.6
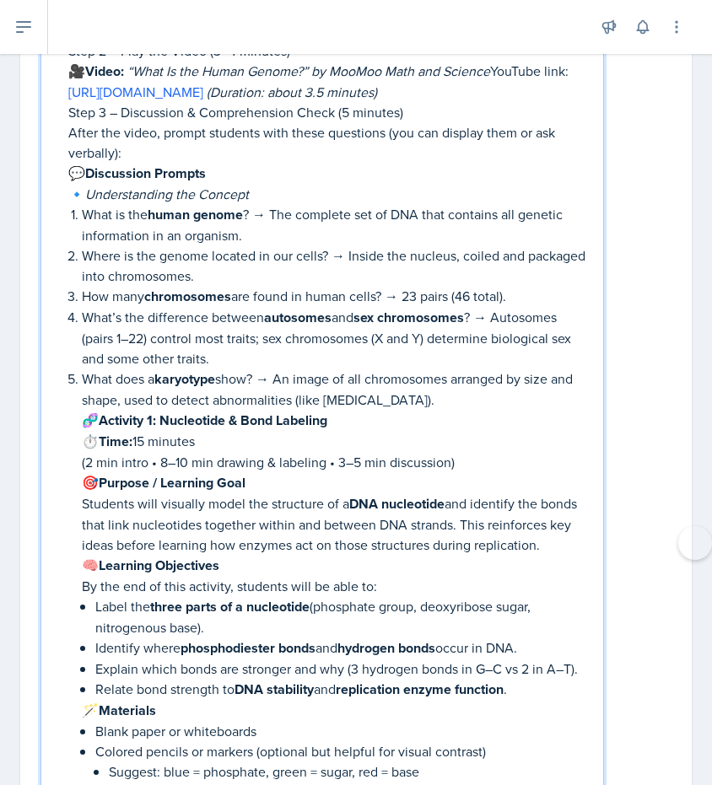
scroll to position [3315, 0]
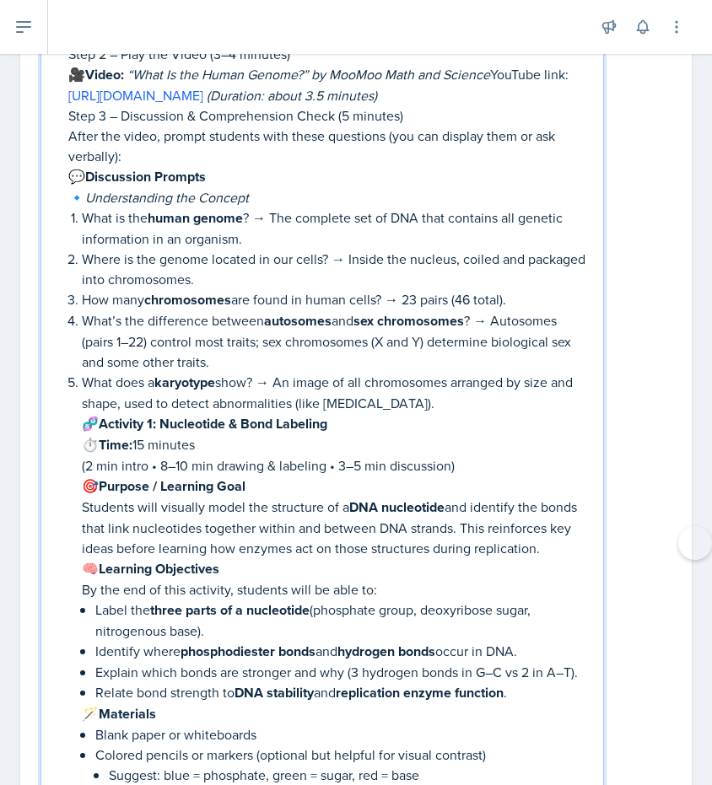
click at [153, 417] on strong "Activity 1: Nucleotide & Bond Labeling" at bounding box center [213, 423] width 229 height 19
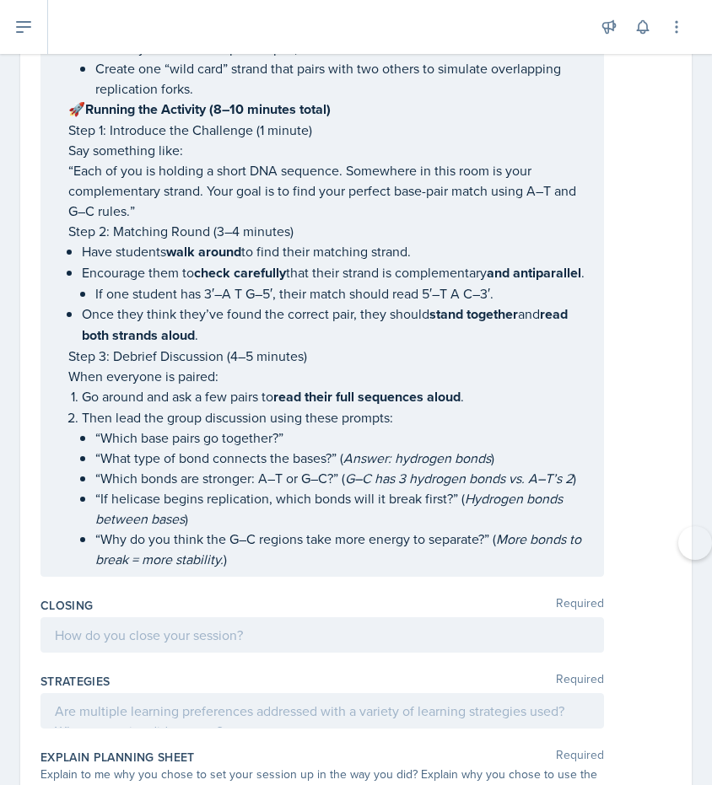
scroll to position [5262, 0]
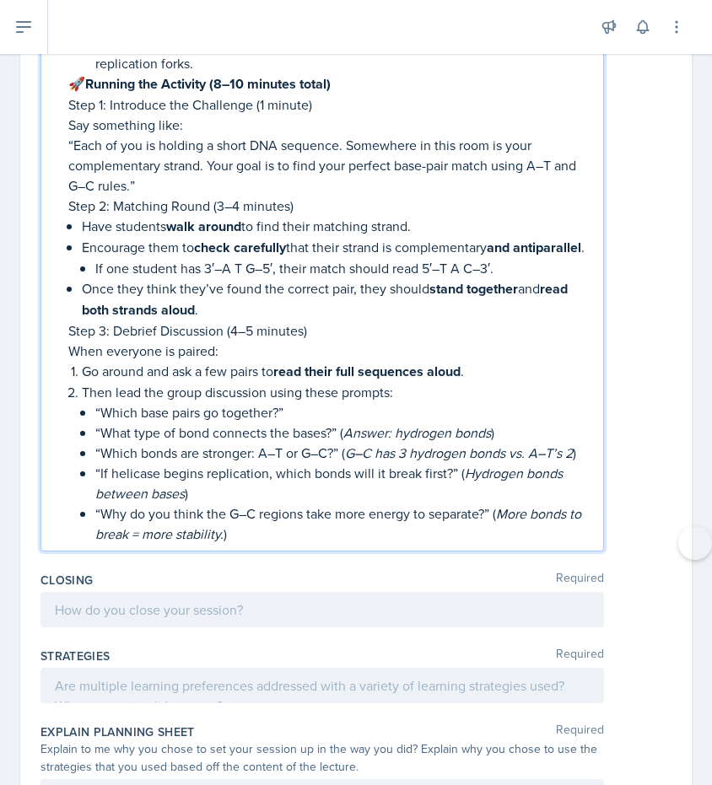
click at [264, 544] on p "“Why do you think the G–C regions take more energy to separate?” ( More bonds t…" at bounding box center [342, 523] width 494 height 40
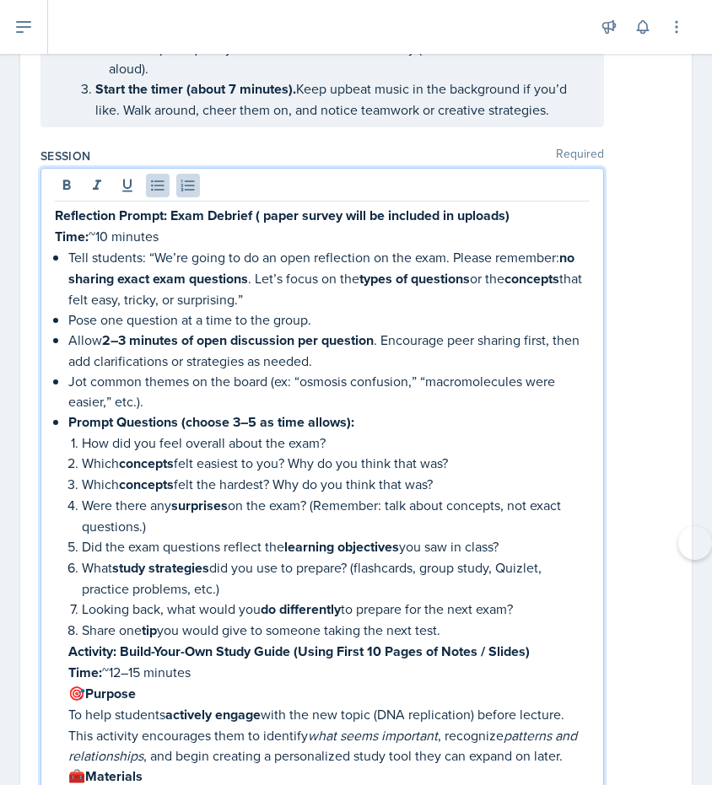
scroll to position [1369, 0]
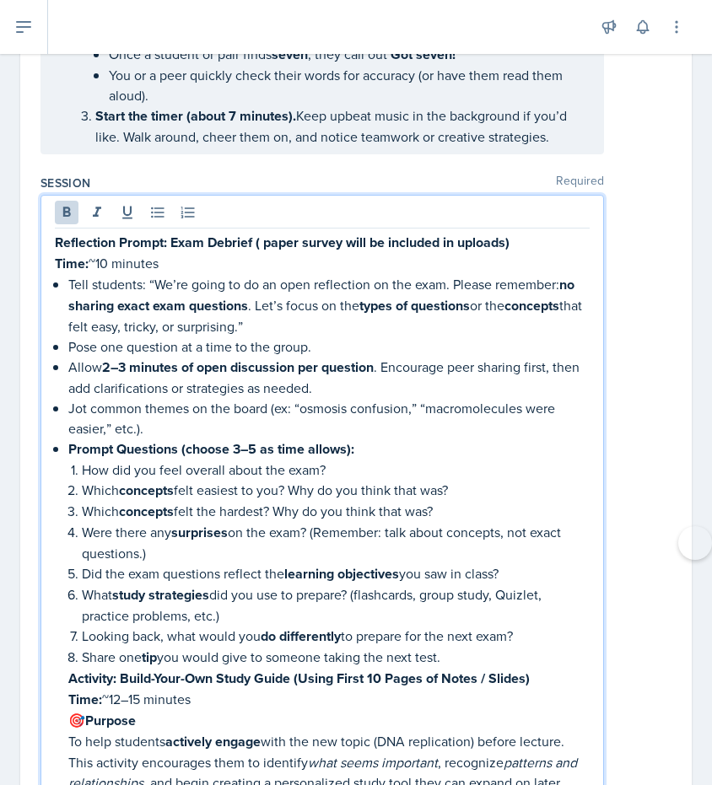
click at [57, 249] on strong "Reflection Prompt: Exam Debrief ( paper survey will be included in uploads)" at bounding box center [282, 242] width 454 height 19
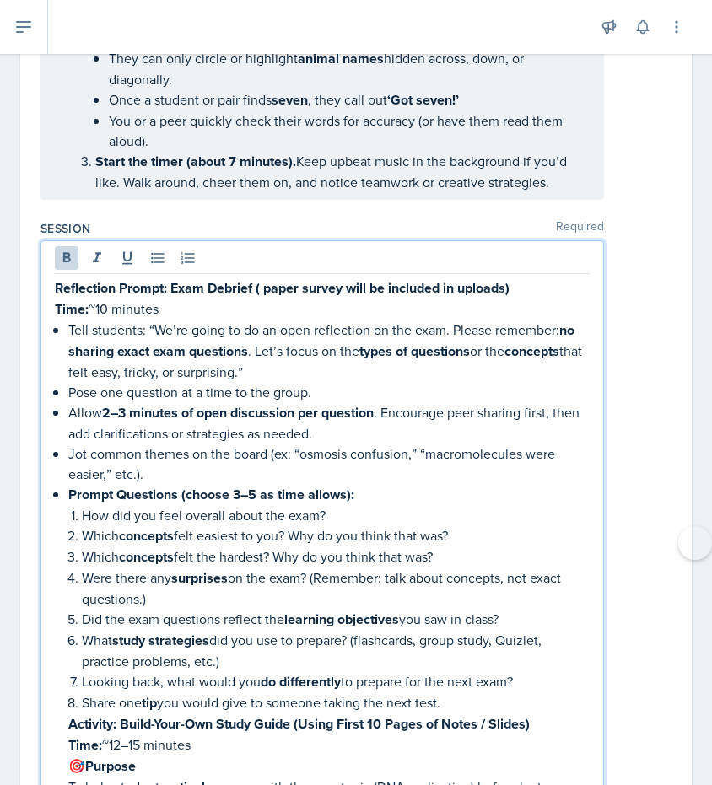
scroll to position [1351, 0]
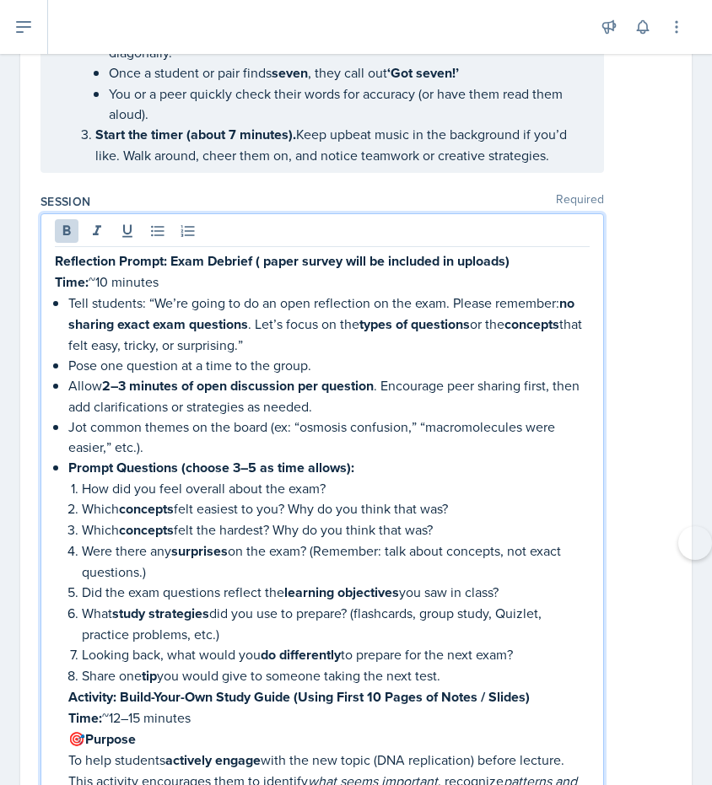
click at [66, 266] on strong "Reflection Prompt: Exam Debrief ( paper survey will be included in uploads)" at bounding box center [282, 260] width 454 height 19
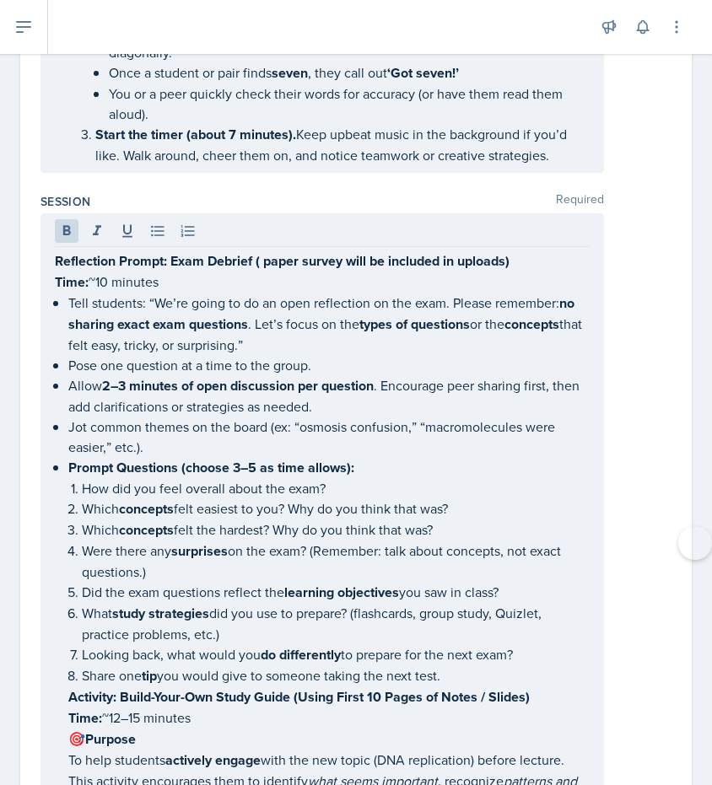
drag, startPoint x: 51, startPoint y: 271, endPoint x: 432, endPoint y: 572, distance: 485.0
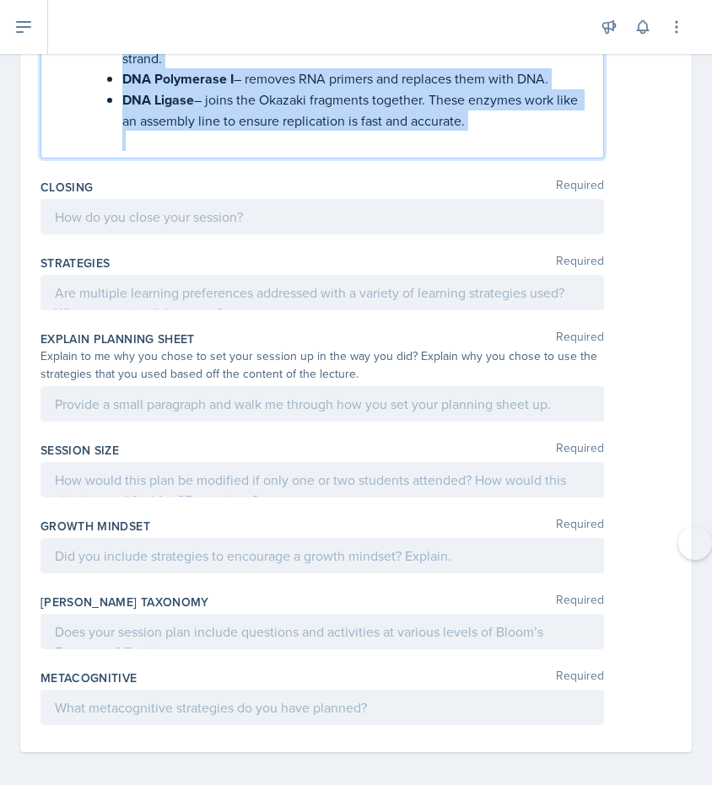
drag, startPoint x: 56, startPoint y: 265, endPoint x: 637, endPoint y: 775, distance: 772.5
copy div "Loremipsum Dolors: Amet Consect ( adipi elitse doei te incididu ut laboree) Dol…"
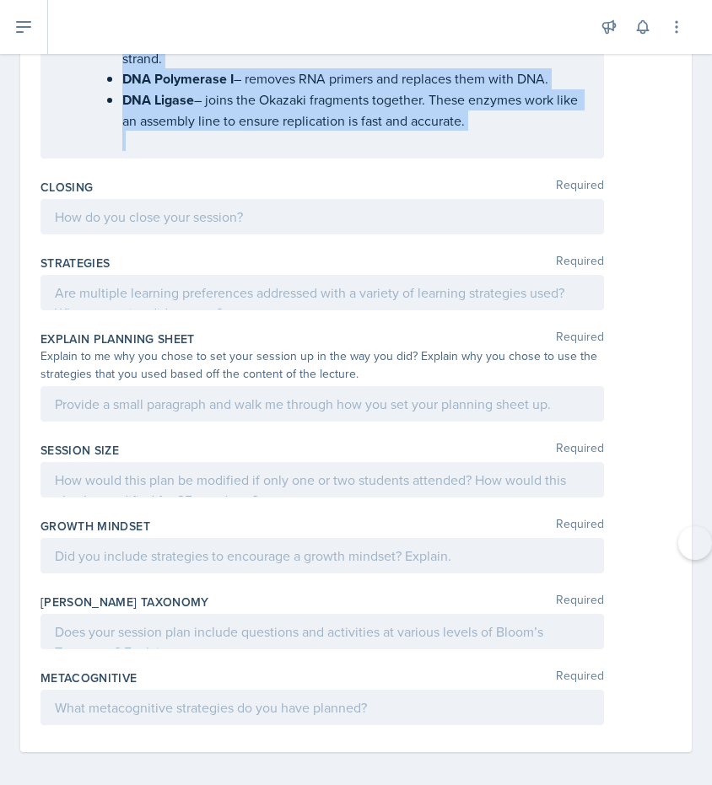
scroll to position [6697, 0]
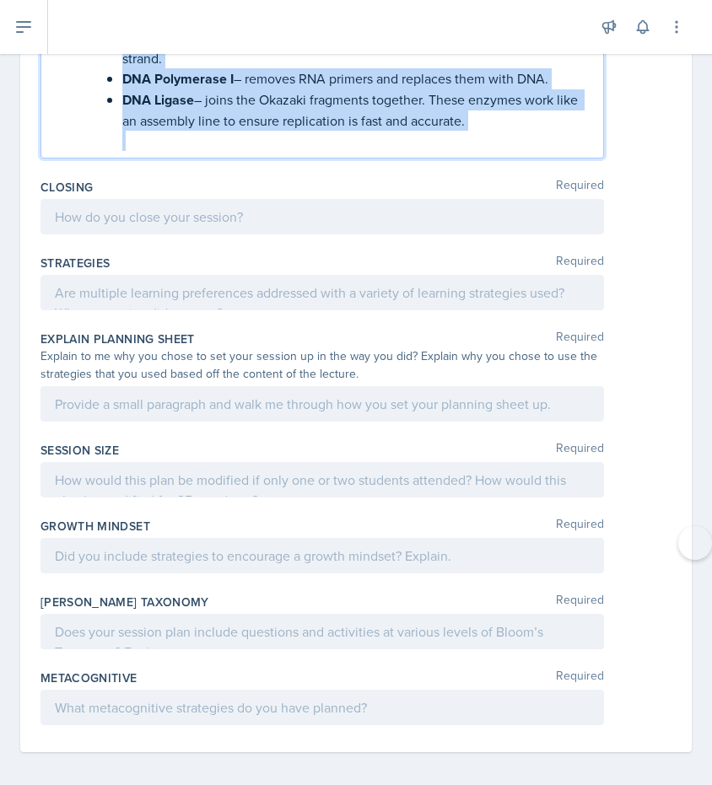
click at [503, 151] on p at bounding box center [355, 141] width 467 height 20
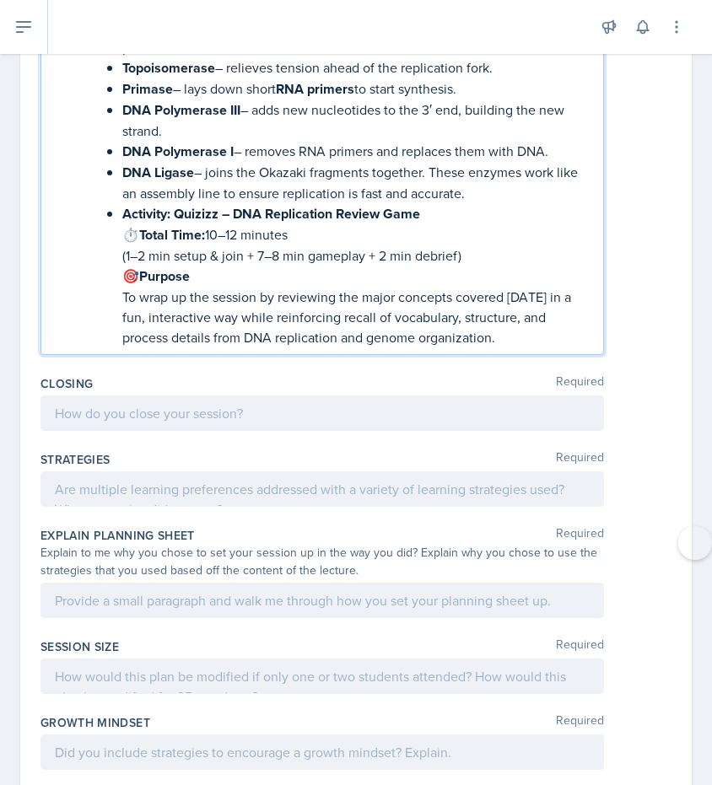
scroll to position [6621, 0]
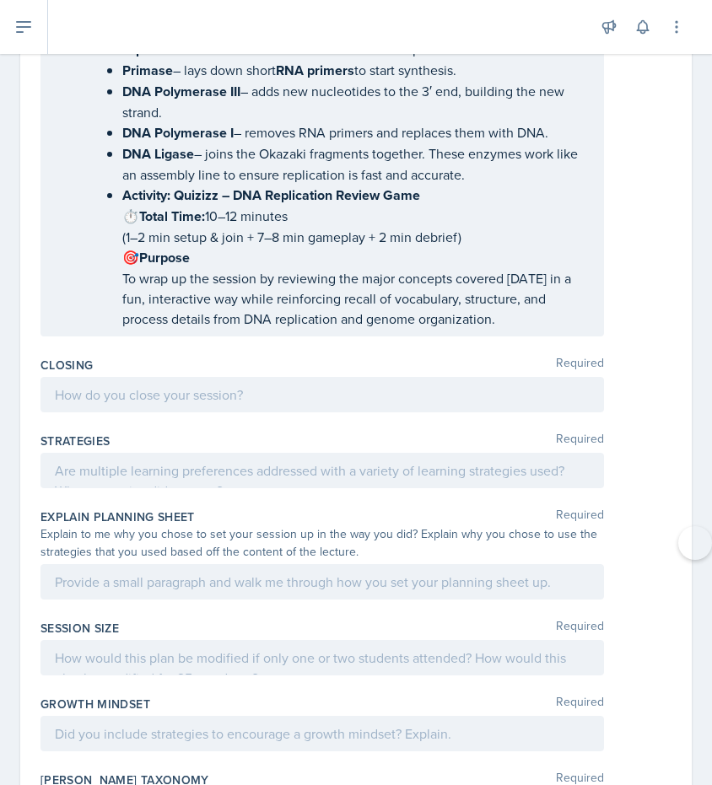
click at [667, 394] on div at bounding box center [355, 394] width 631 height 35
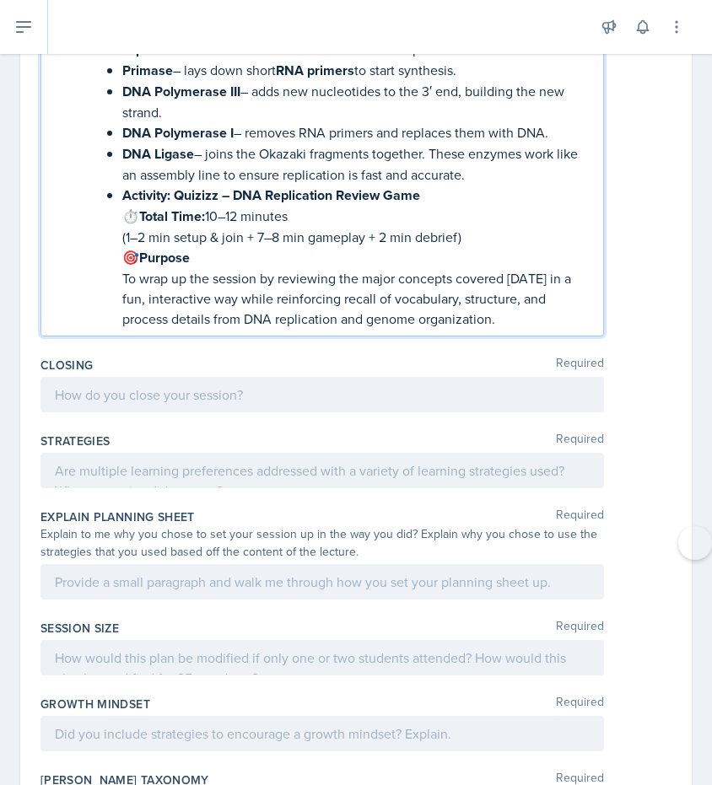
click at [527, 329] on p "To wrap up the session by reviewing the major concepts covered today in a fun, …" at bounding box center [355, 298] width 467 height 61
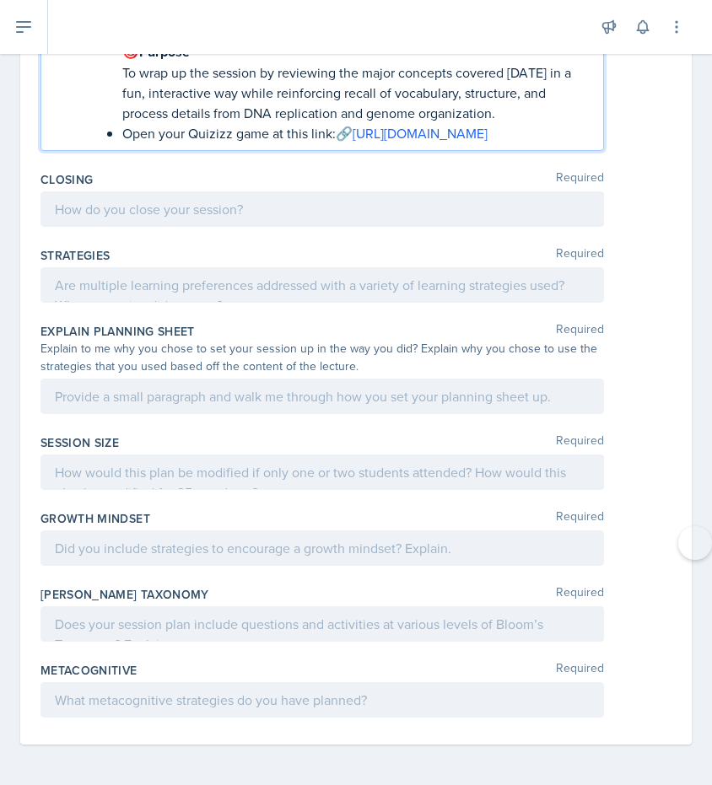
scroll to position [6922, 0]
click at [70, 204] on p at bounding box center [322, 209] width 535 height 20
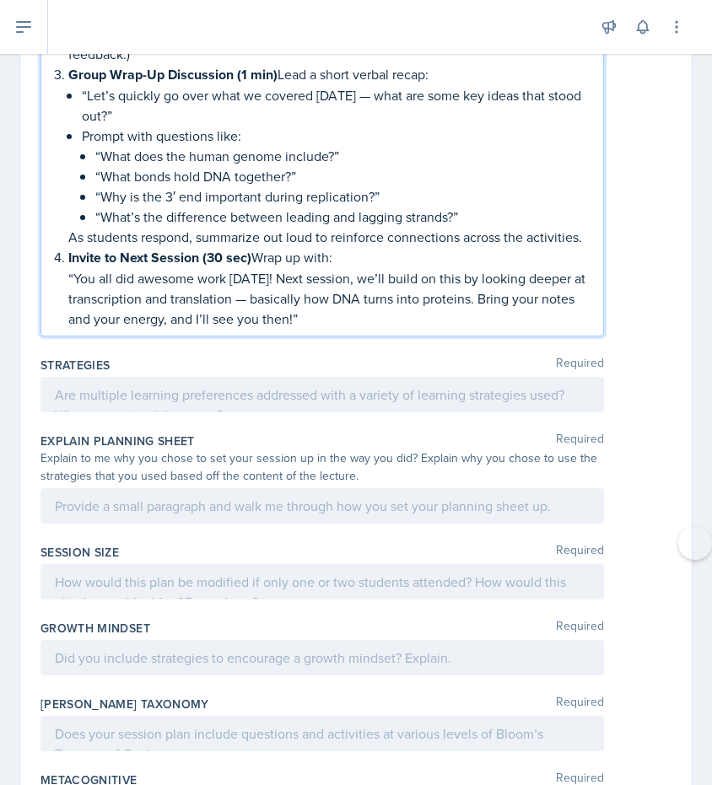
click at [266, 405] on p at bounding box center [322, 394] width 535 height 20
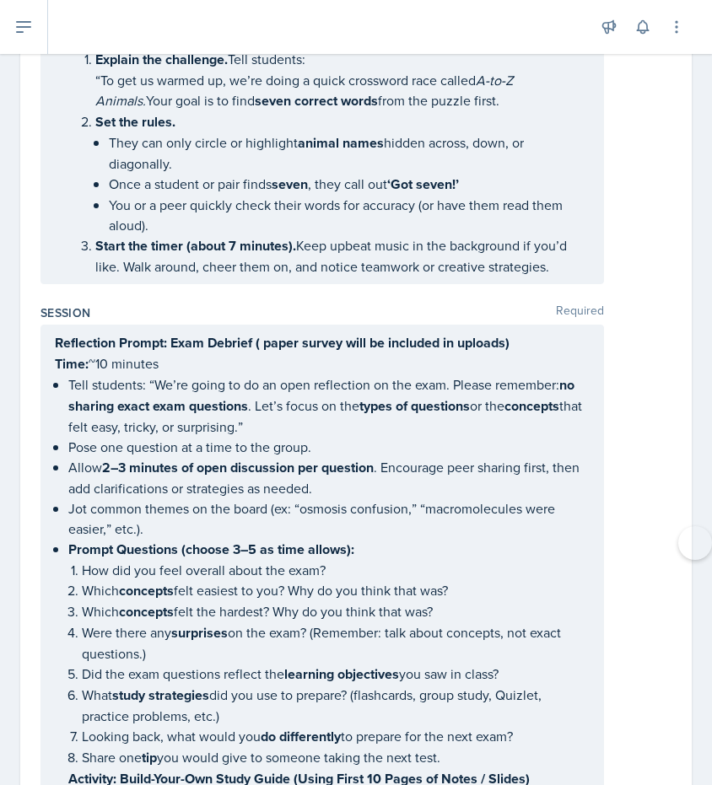
scroll to position [1412, 0]
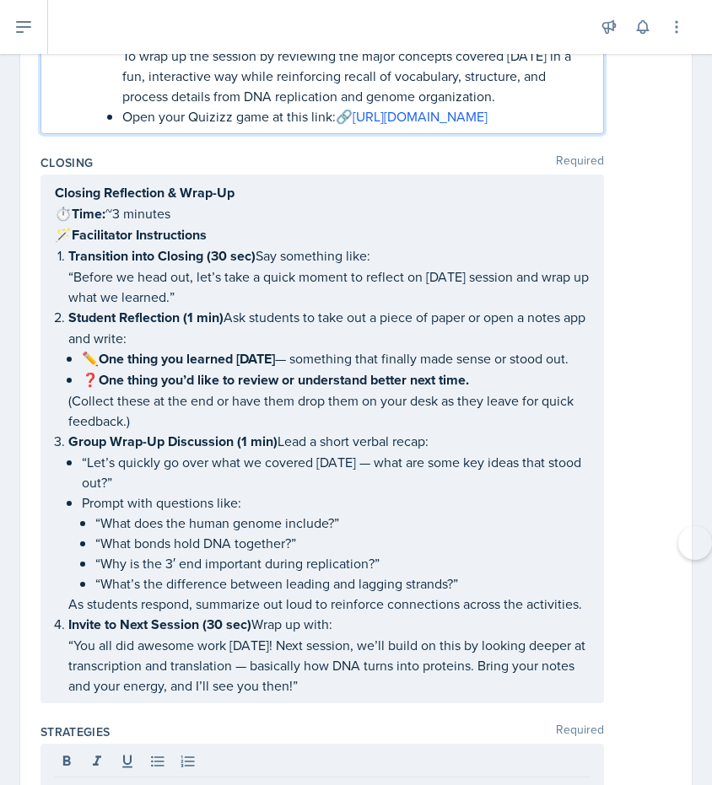
drag, startPoint x: 55, startPoint y: 173, endPoint x: 401, endPoint y: 798, distance: 714.1
click at [401, 784] on html "SI Documents Leader Dashboard Calendar Profile Documents Planning Sheets Observ…" at bounding box center [356, 392] width 712 height 785
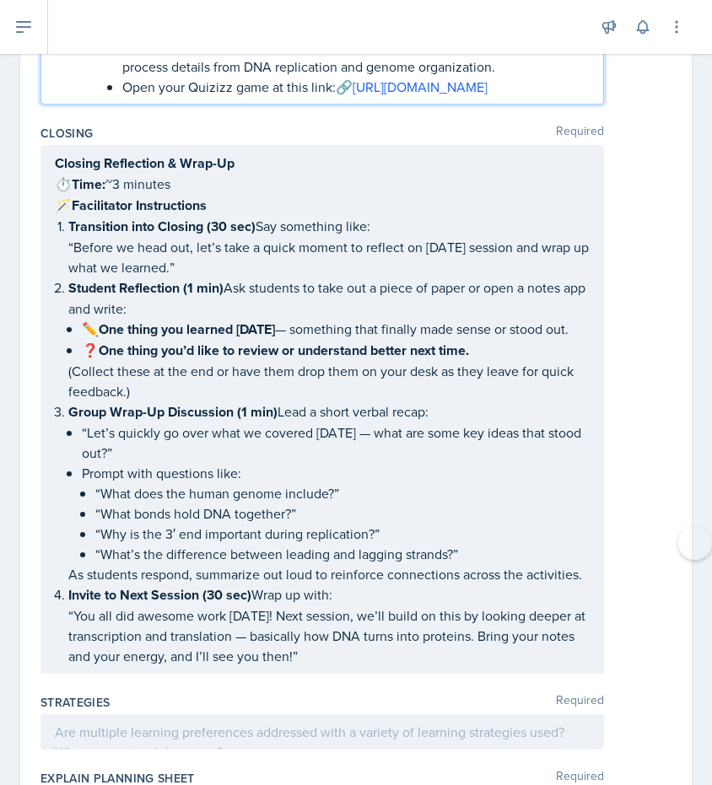
scroll to position [6948, 0]
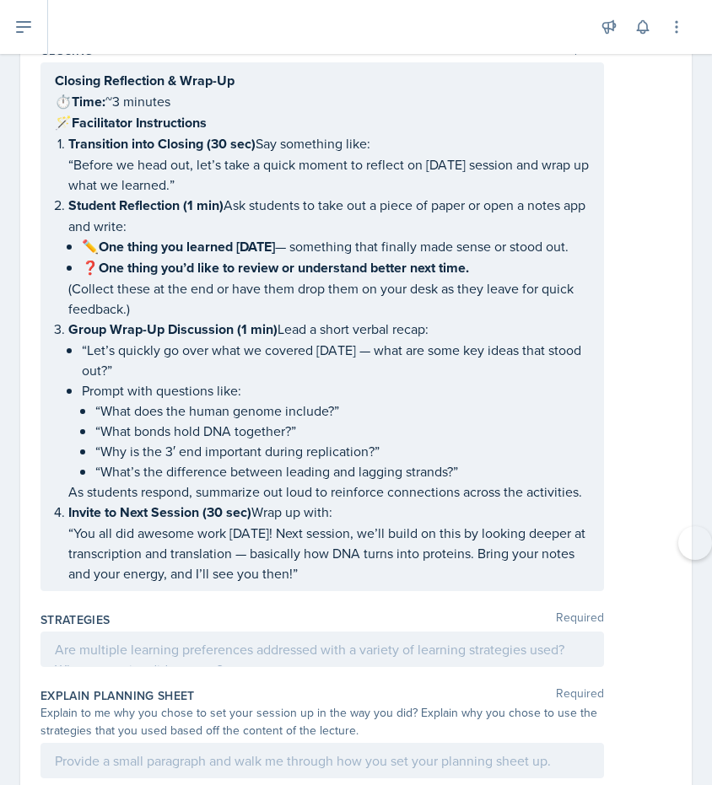
copy div "Loremipsum Dolors: Amet Consect ( adipi elitse doei te incididu ut laboree) Dol…"
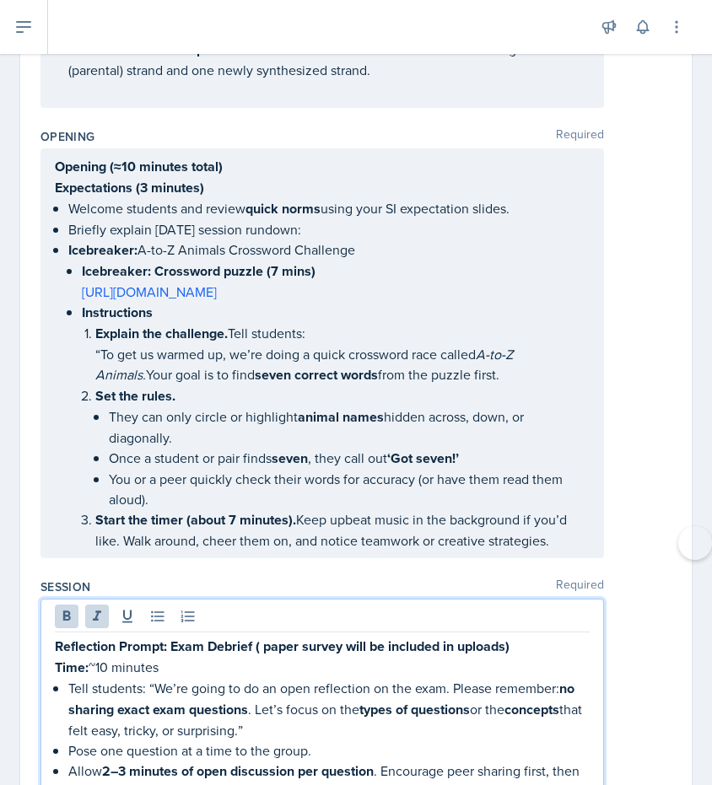
scroll to position [995, 0]
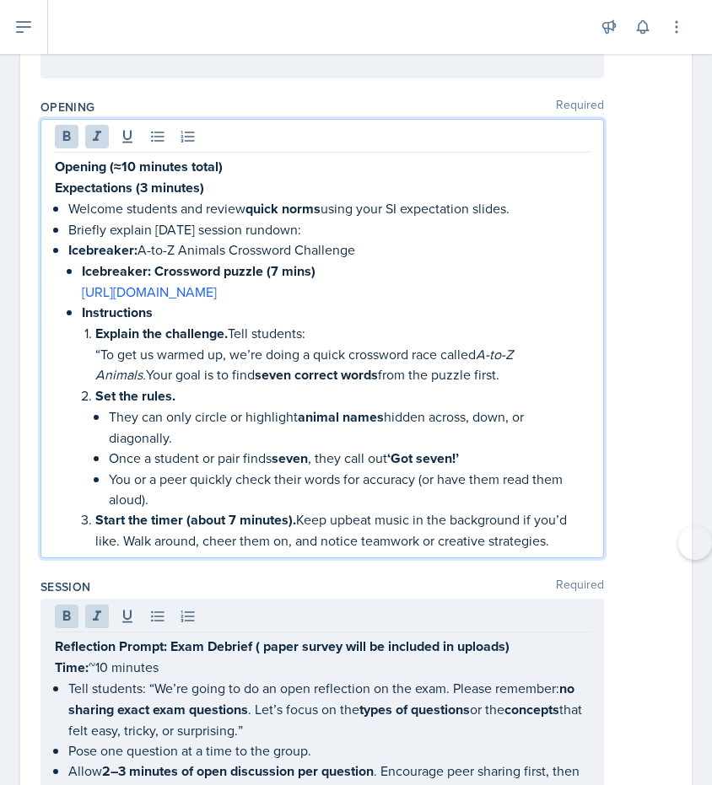
drag, startPoint x: 55, startPoint y: 172, endPoint x: 512, endPoint y: 564, distance: 602.1
click at [512, 564] on div "Opening Required Opening (≈10 minutes total) Expectations (3 minutes) Welcome s…" at bounding box center [355, 332] width 631 height 480
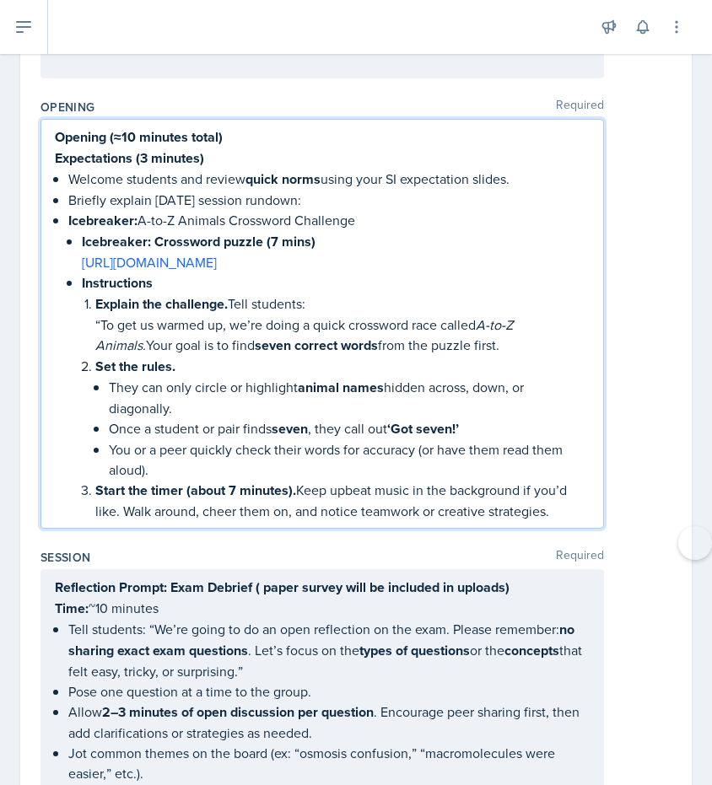
scroll to position [965, 0]
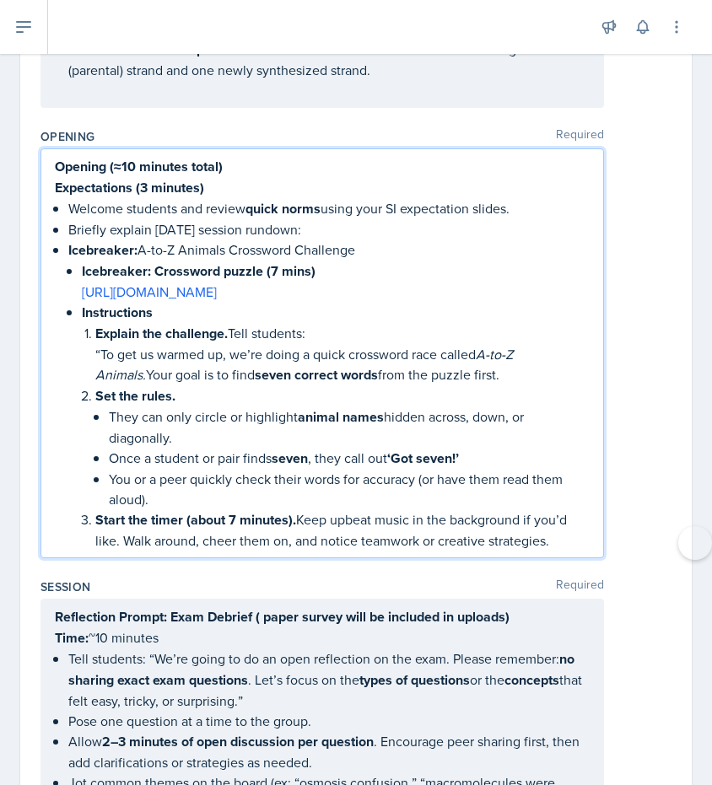
copy div "Opening (≈10 minutes total) Expectations (3 minutes) Welcome students and revie…"
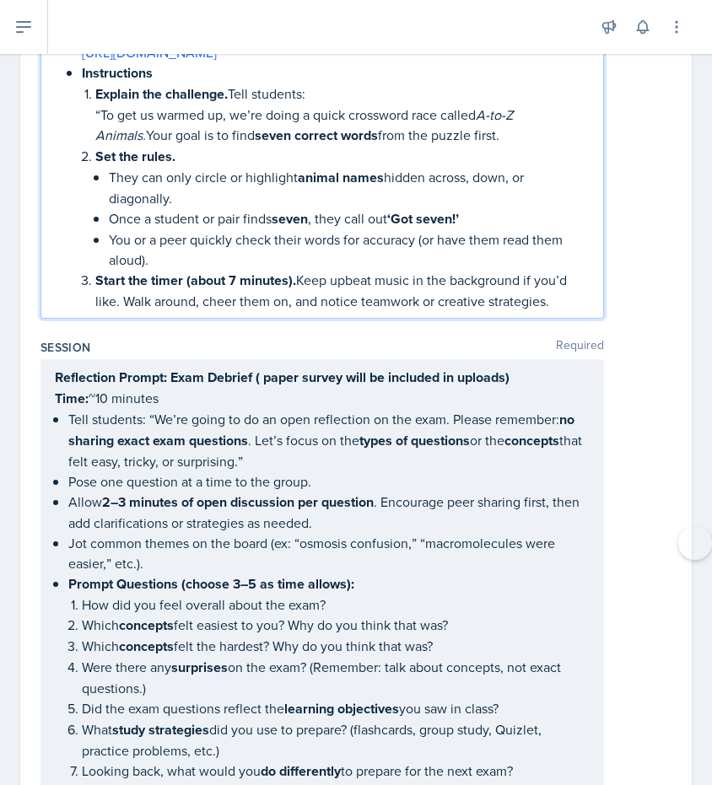
scroll to position [1321, 0]
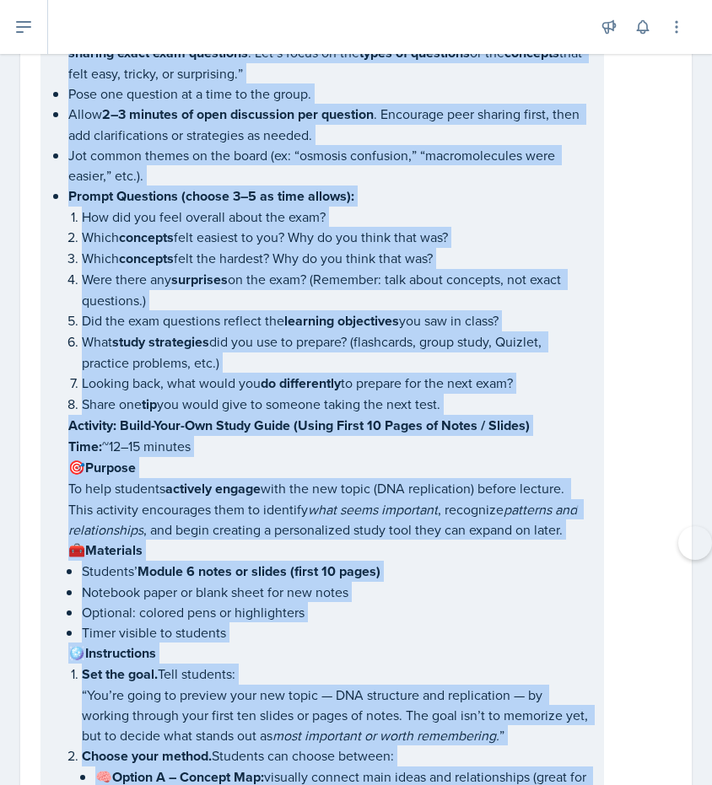
drag, startPoint x: 47, startPoint y: 300, endPoint x: 439, endPoint y: 765, distance: 607.9
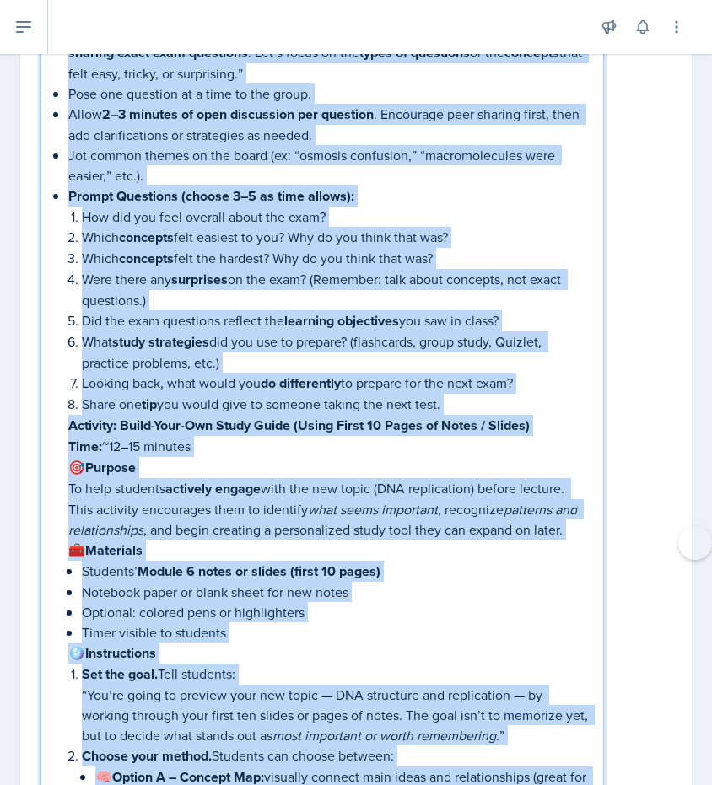
click at [422, 617] on p "Optional: colored pens or highlighters" at bounding box center [336, 612] width 508 height 20
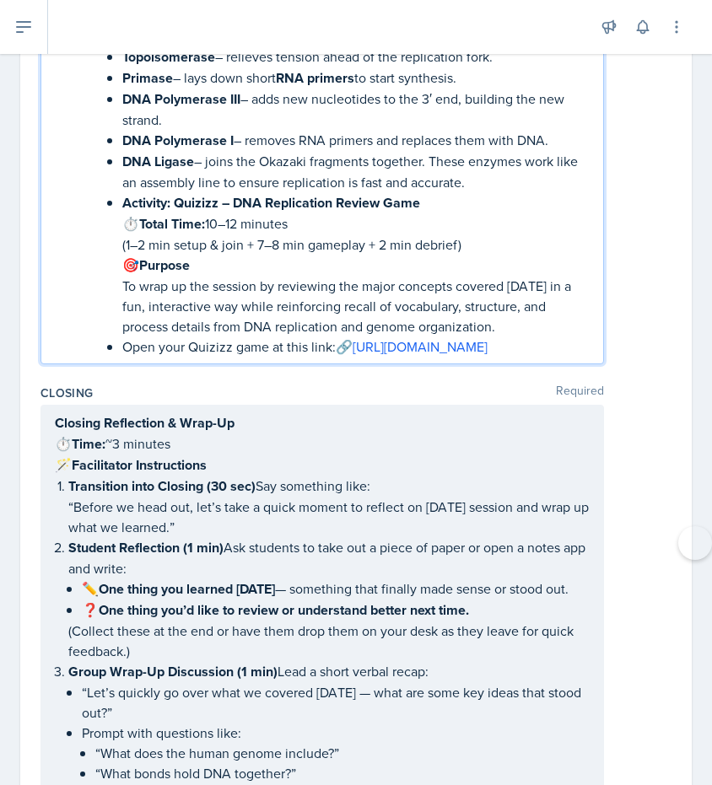
scroll to position [6777, 0]
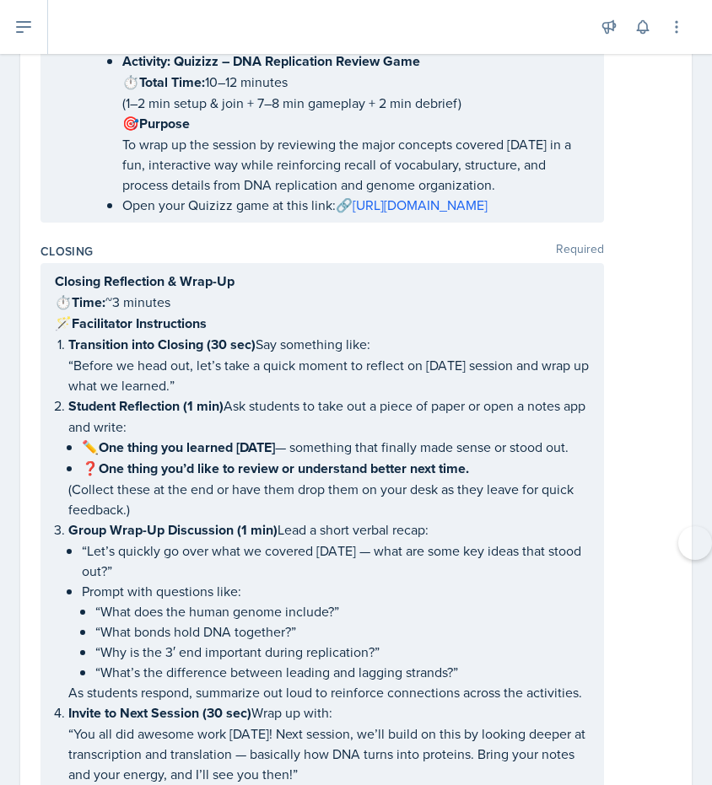
drag, startPoint x: 50, startPoint y: 358, endPoint x: 263, endPoint y: 724, distance: 423.6
click at [265, 729] on div "Closing Reflection & Wrap-Up ⏱ Time: ~3 minutes 🪄 Facilitator Instructions Tran…" at bounding box center [321, 527] width 563 height 529
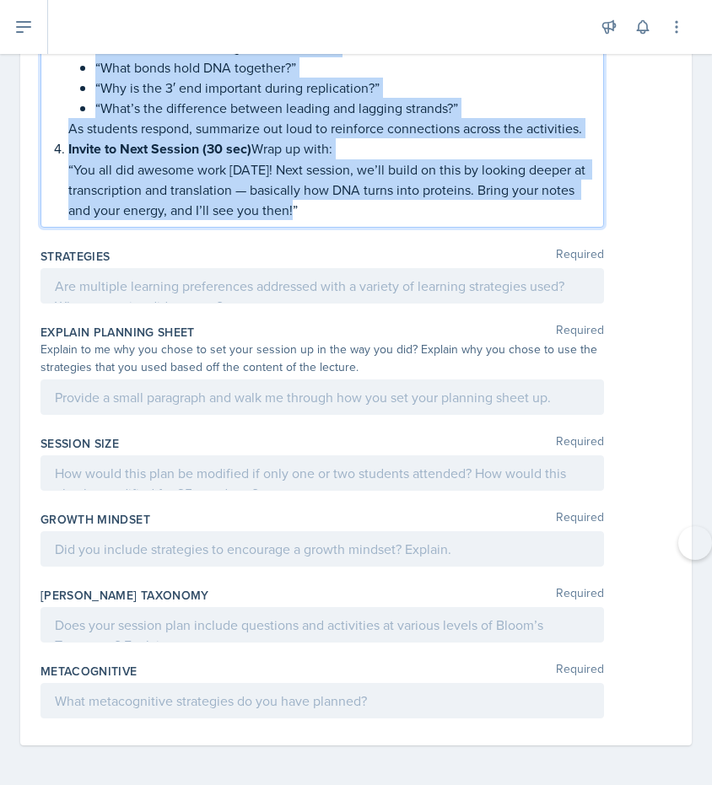
drag, startPoint x: 57, startPoint y: 357, endPoint x: 333, endPoint y: 477, distance: 300.9
copy div "Closing Reflection & Wrap-Up ⏱ Time: ~3 minutes 🪄 Facilitator Instructions Tran…"
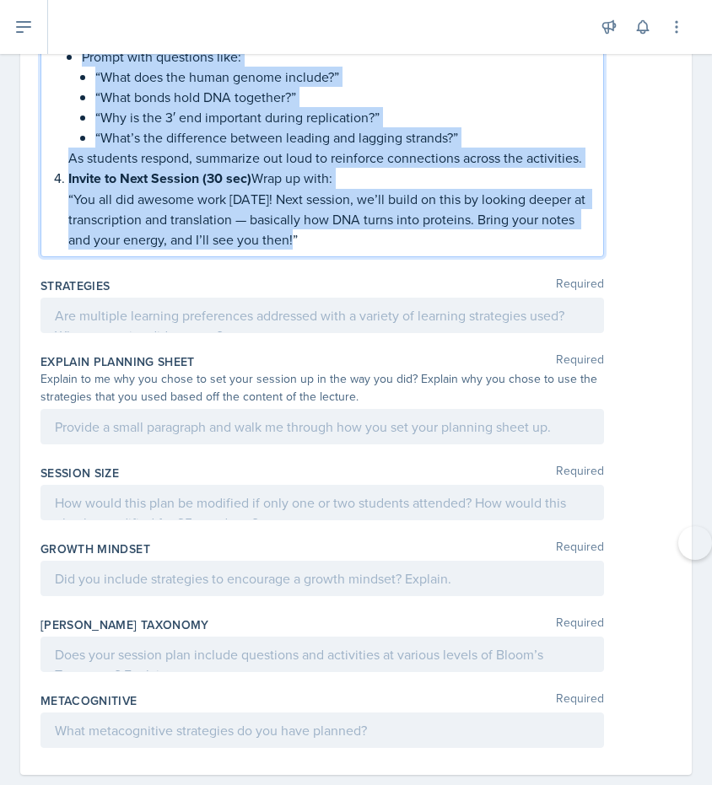
scroll to position [7341, 0]
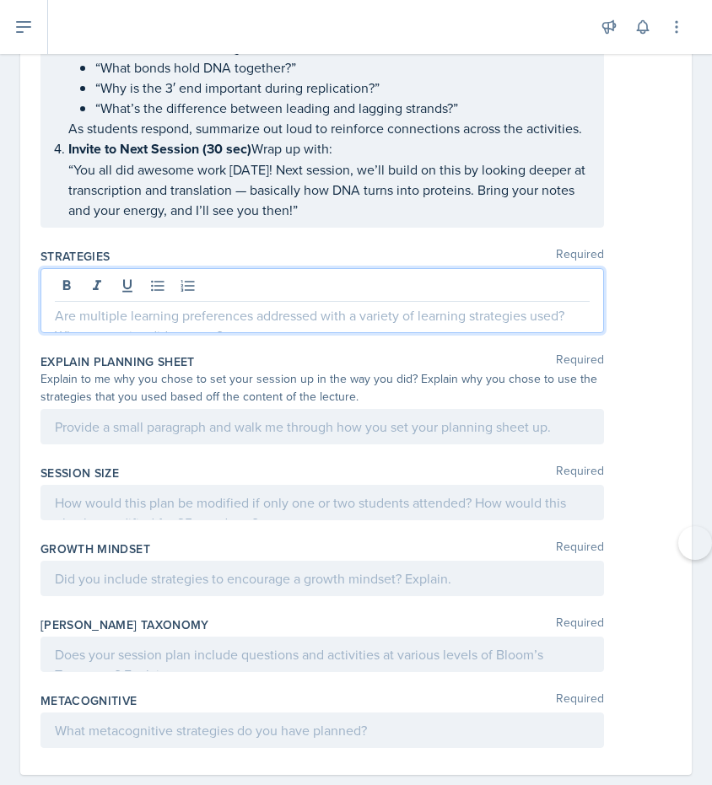
click at [192, 333] on div at bounding box center [321, 300] width 563 height 65
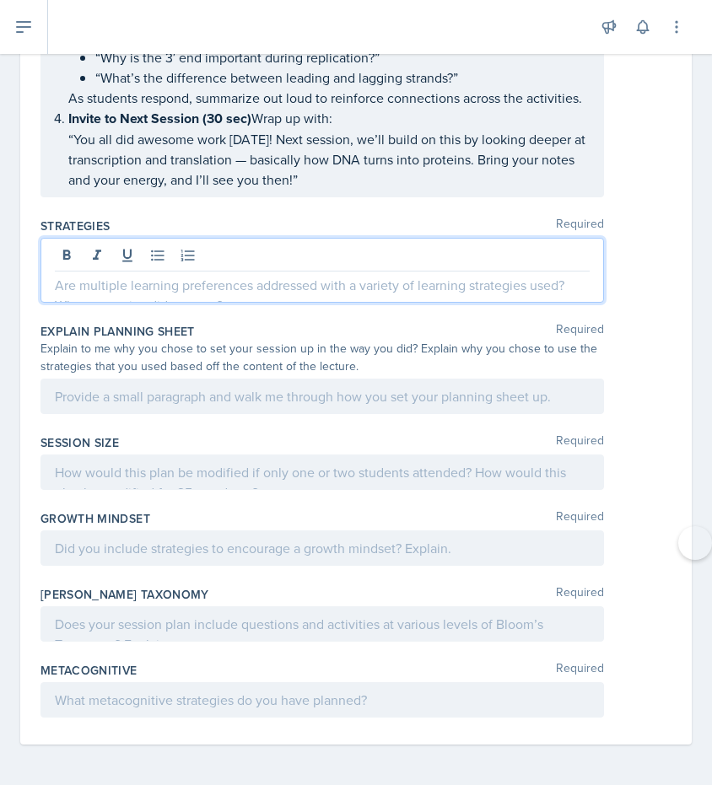
scroll to position [7412, 0]
click at [116, 298] on div at bounding box center [321, 270] width 563 height 65
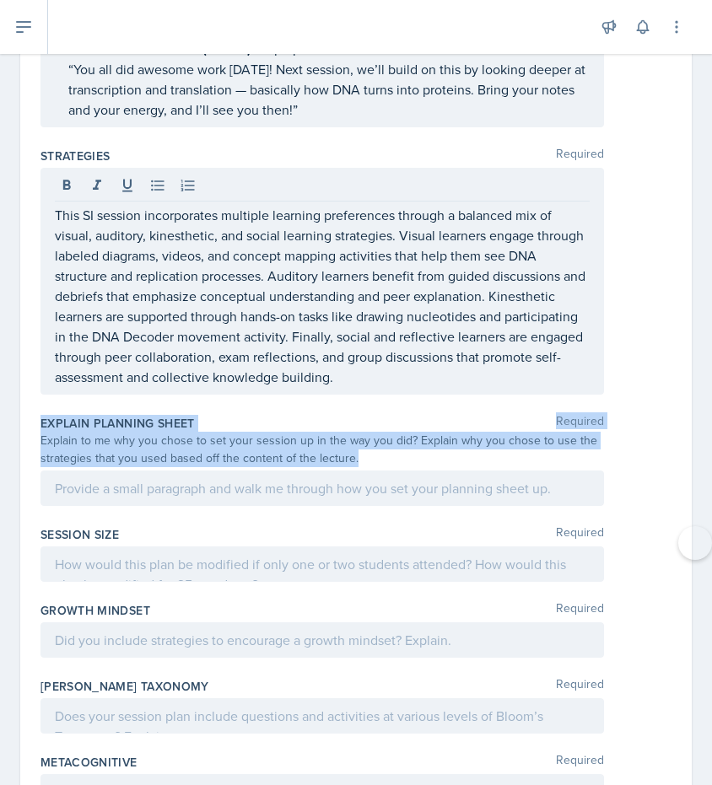
drag, startPoint x: 40, startPoint y: 492, endPoint x: 404, endPoint y: 534, distance: 365.8
click at [404, 519] on div "Explain Planning Sheet Required Explain to me why you chose to set your session…" at bounding box center [355, 463] width 631 height 111
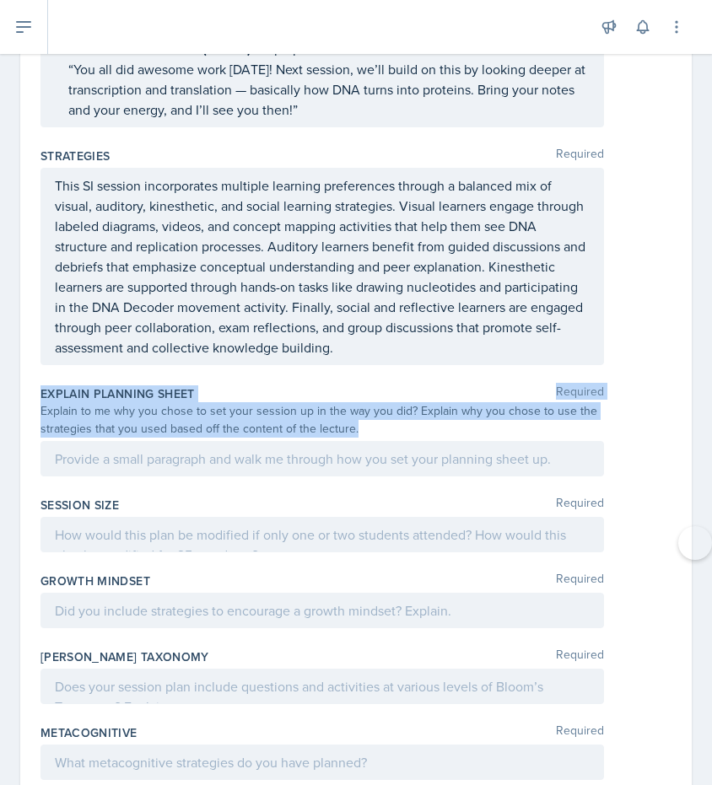
copy div "Explain Planning Sheet Required Explain to me why you chose to set your session…"
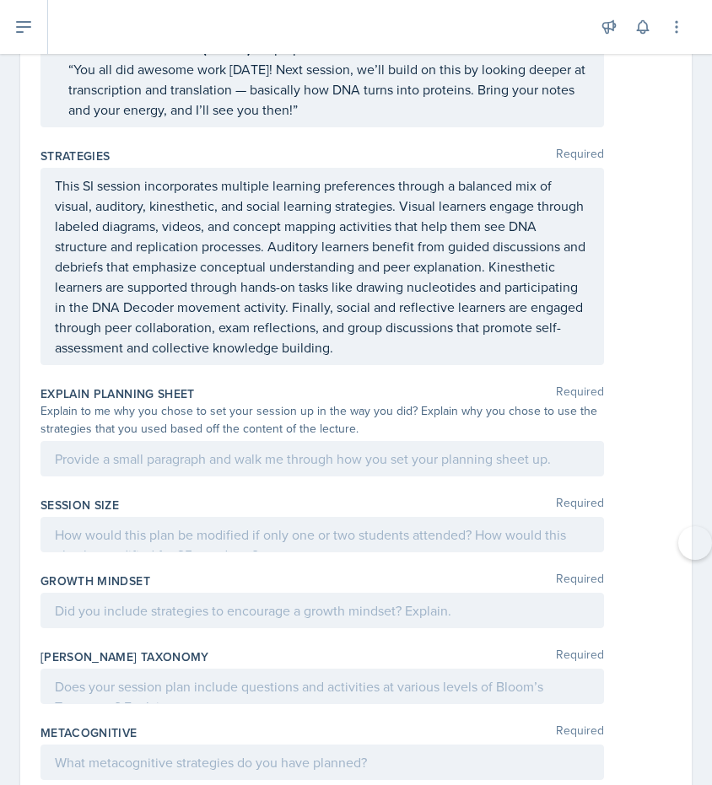
click at [61, 476] on div at bounding box center [321, 458] width 563 height 35
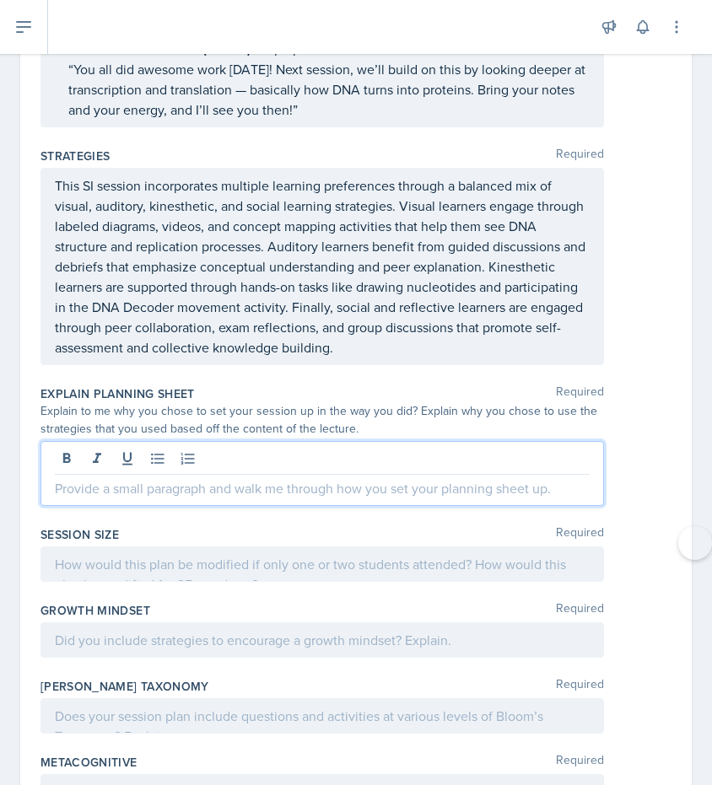
scroll to position [7441, 0]
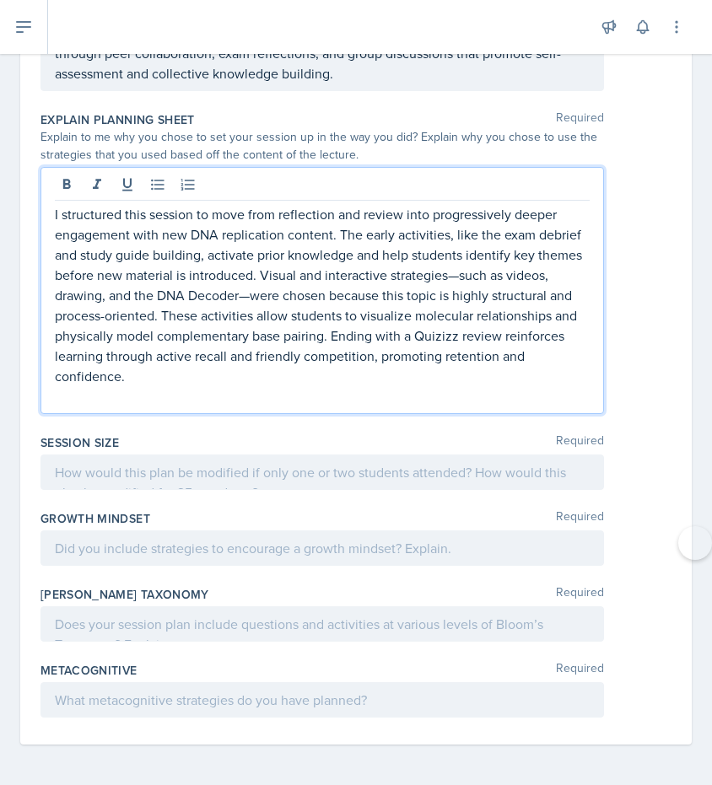
click at [192, 483] on div at bounding box center [321, 471] width 563 height 35
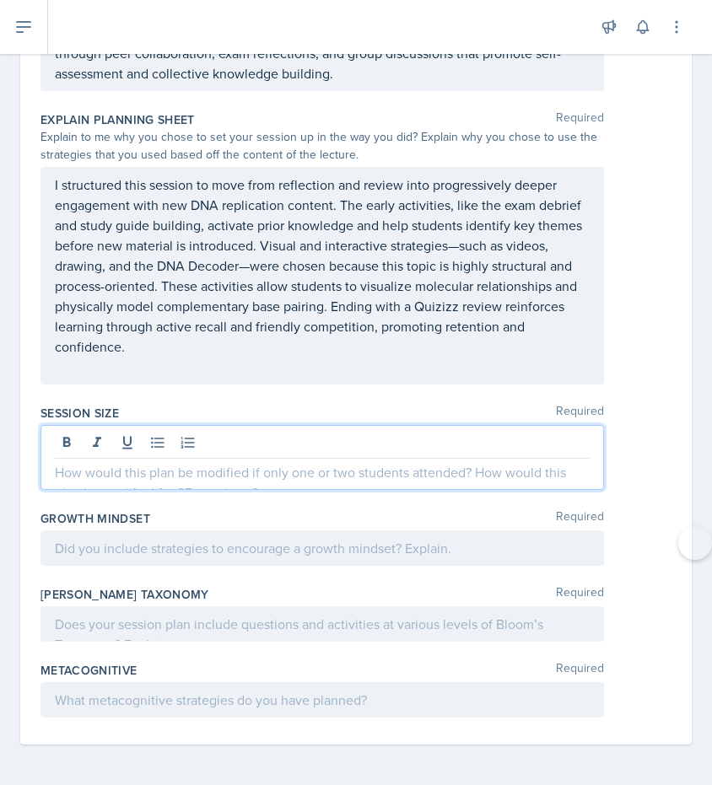
scroll to position [7756, 0]
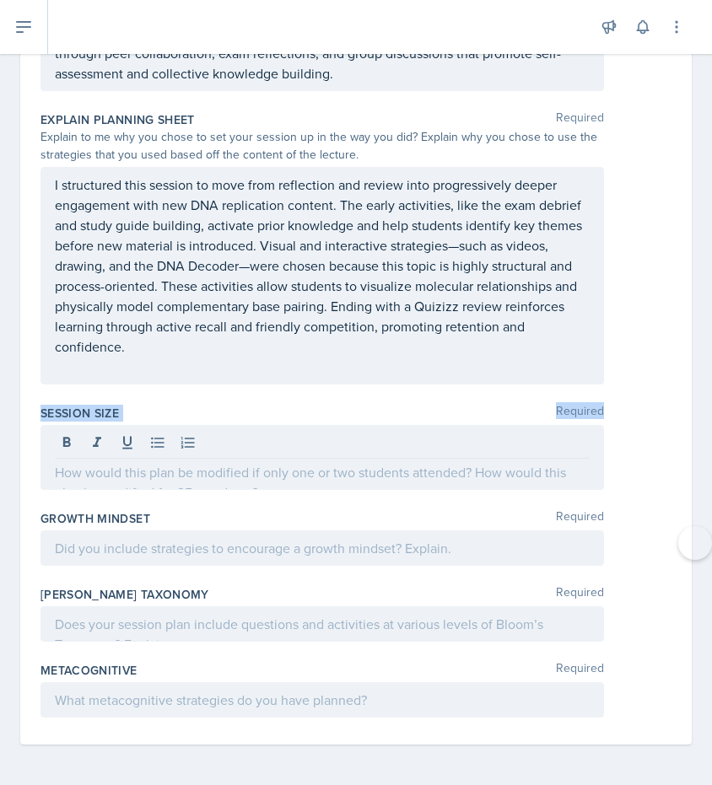
drag, startPoint x: 39, startPoint y: 409, endPoint x: 453, endPoint y: 476, distance: 419.5
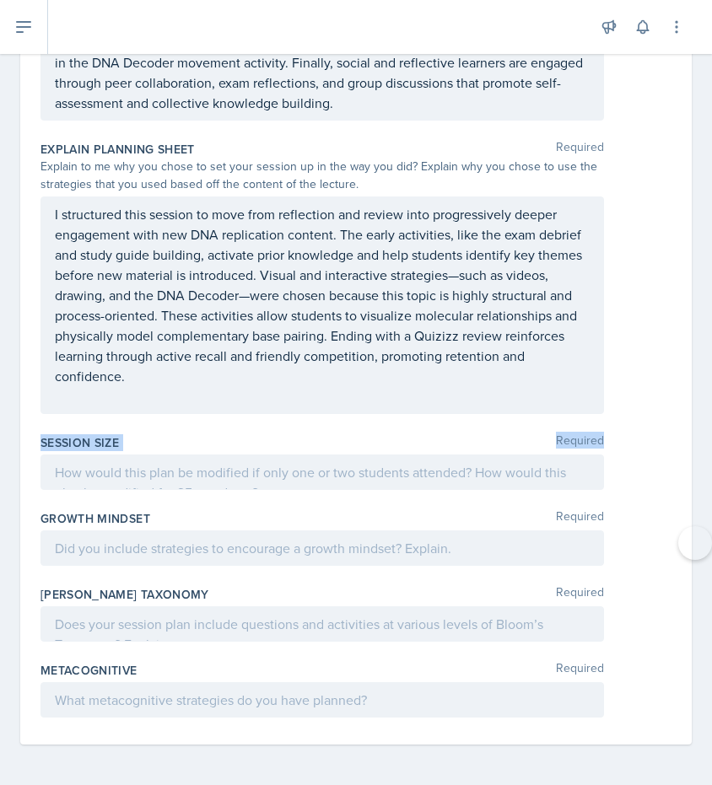
scroll to position [7726, 0]
copy div "Session Size Required"
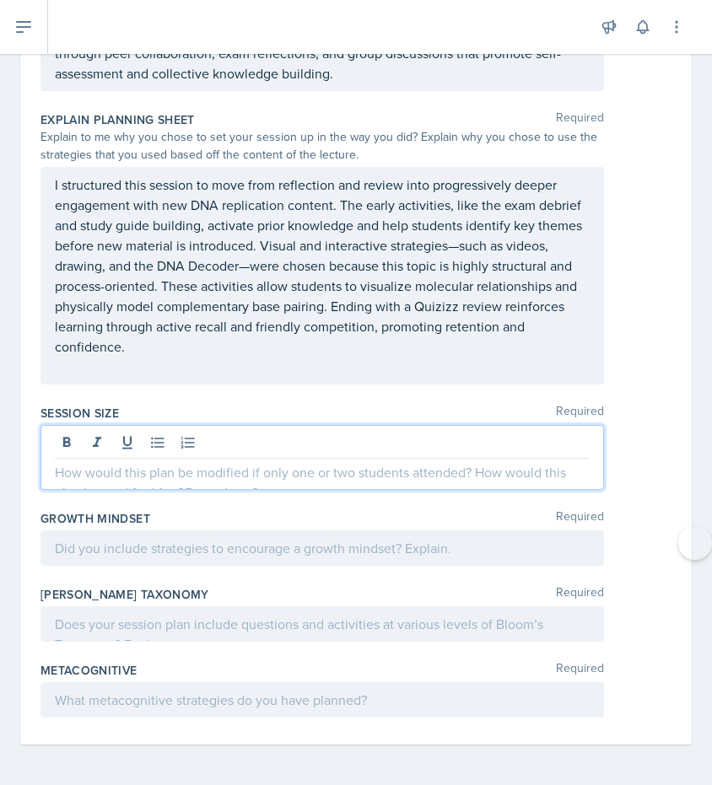
scroll to position [7756, 0]
click at [89, 472] on p at bounding box center [322, 472] width 535 height 20
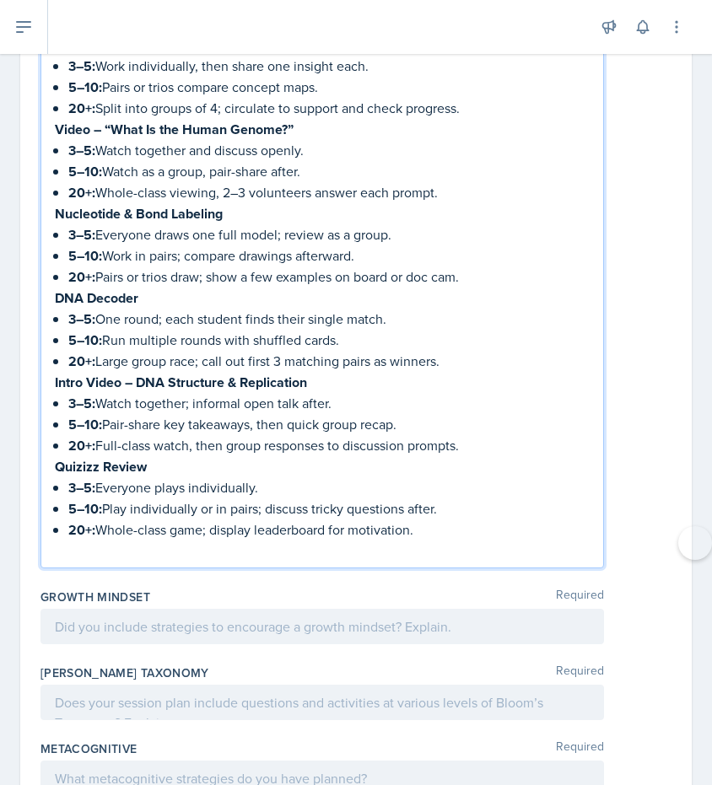
scroll to position [8417, 0]
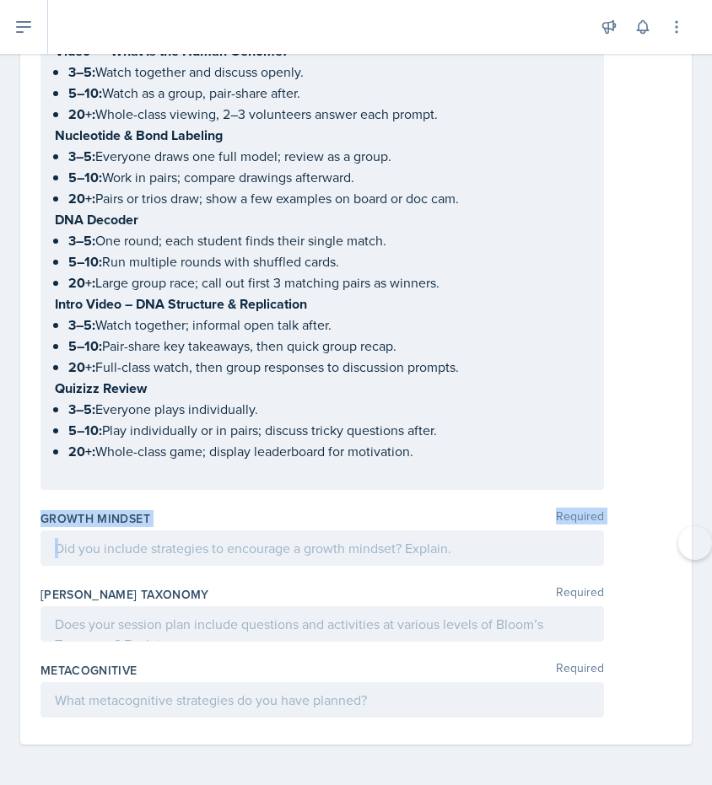
drag, startPoint x: 39, startPoint y: 514, endPoint x: 408, endPoint y: 573, distance: 374.0
copy div "Growth Mindset Required"
click at [131, 573] on div "Growth Mindset Required" at bounding box center [355, 541] width 631 height 76
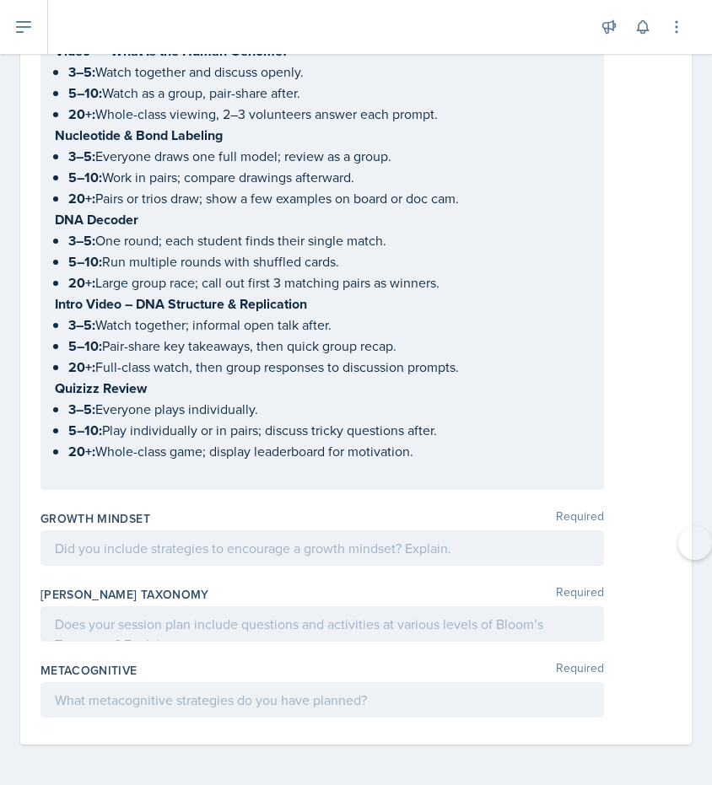
click at [126, 546] on div at bounding box center [321, 547] width 563 height 35
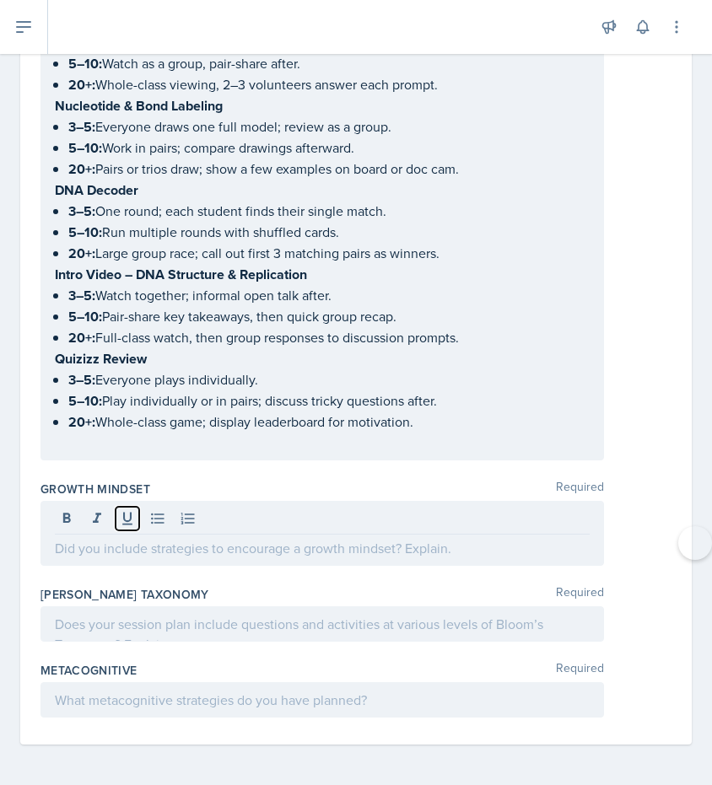
click at [126, 527] on icon at bounding box center [127, 518] width 17 height 17
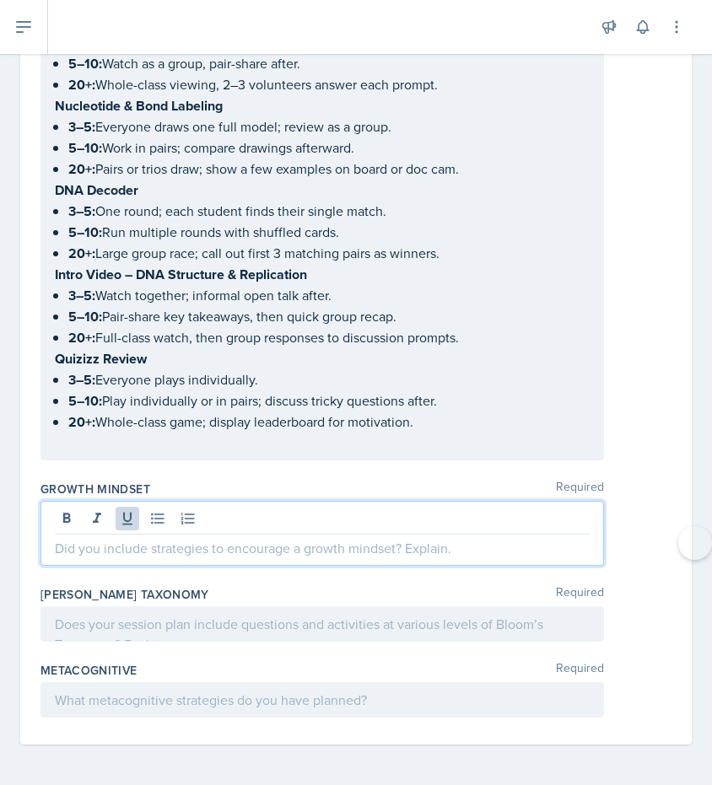
click at [138, 558] on p at bounding box center [322, 548] width 535 height 20
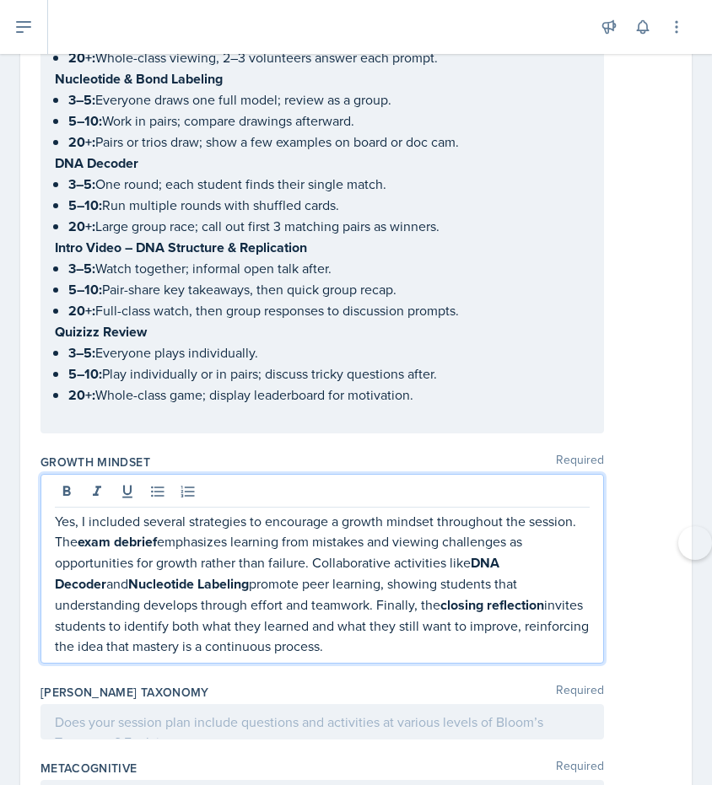
scroll to position [8540, 0]
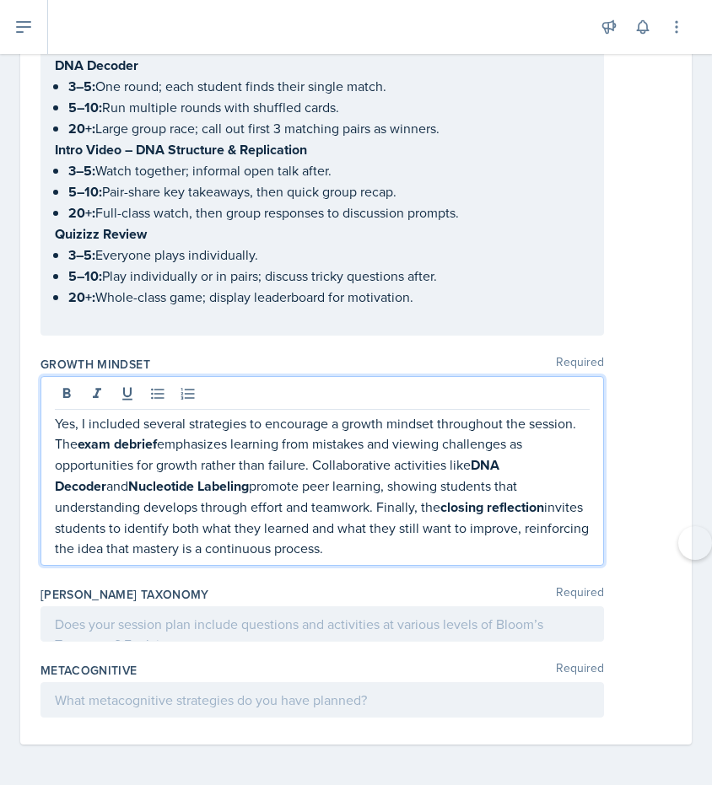
click at [159, 627] on div at bounding box center [321, 623] width 563 height 35
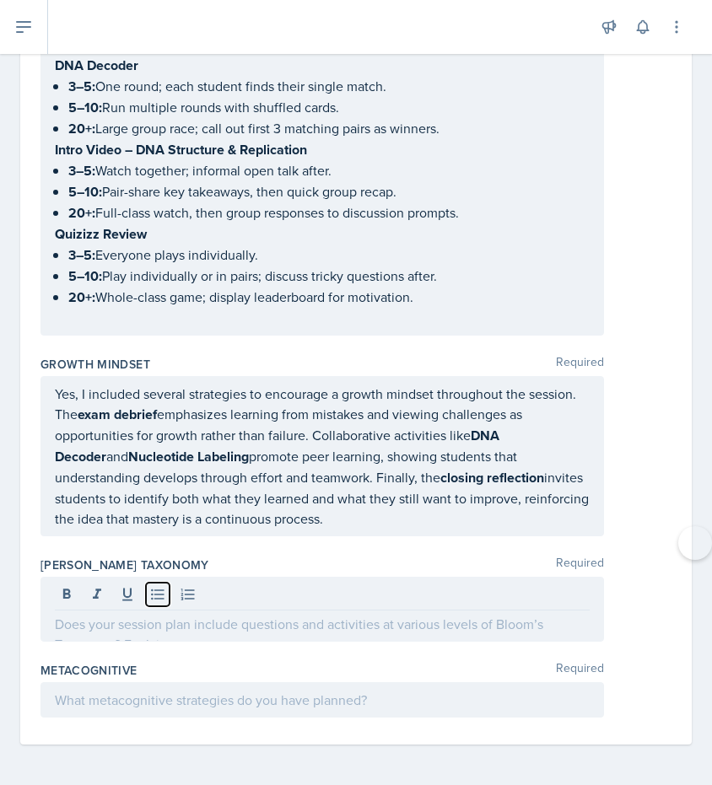
click at [159, 600] on icon at bounding box center [157, 594] width 13 height 11
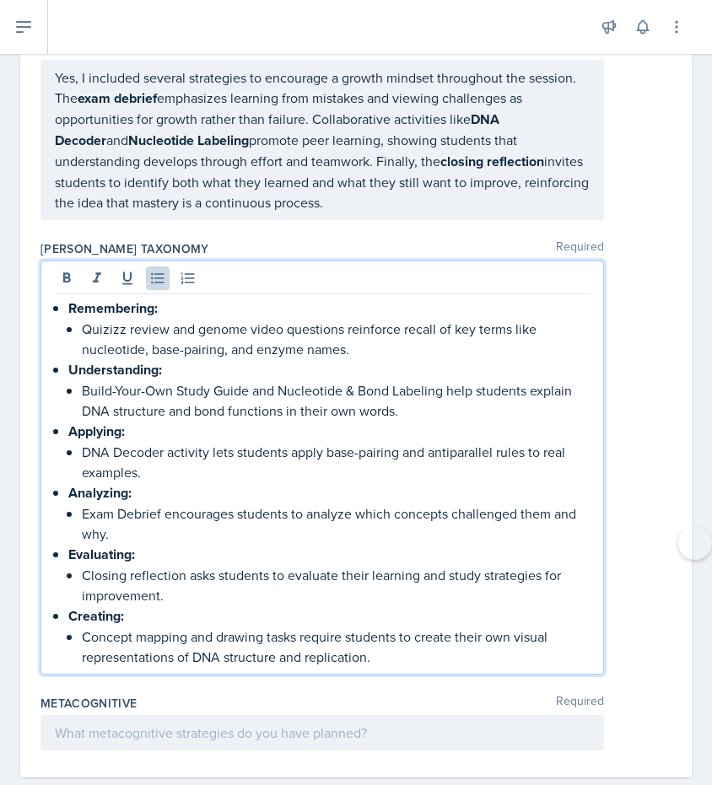
scroll to position [8886, 0]
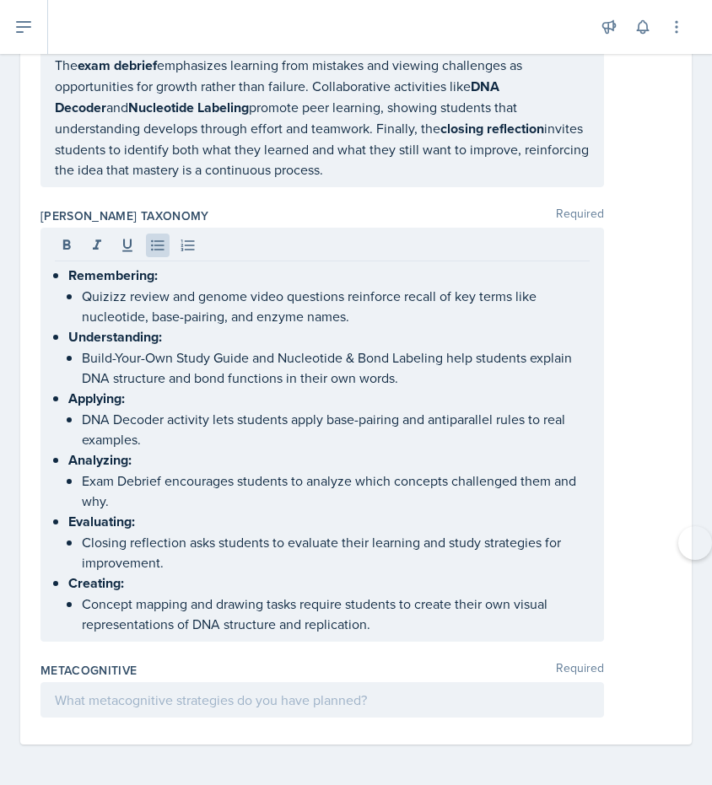
click at [95, 710] on div at bounding box center [321, 699] width 563 height 35
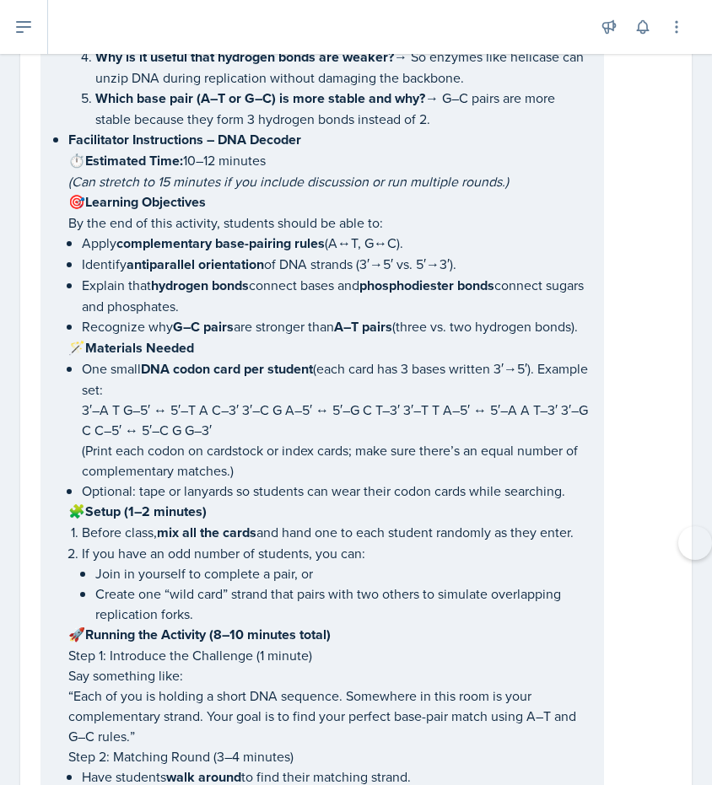
scroll to position [4712, 0]
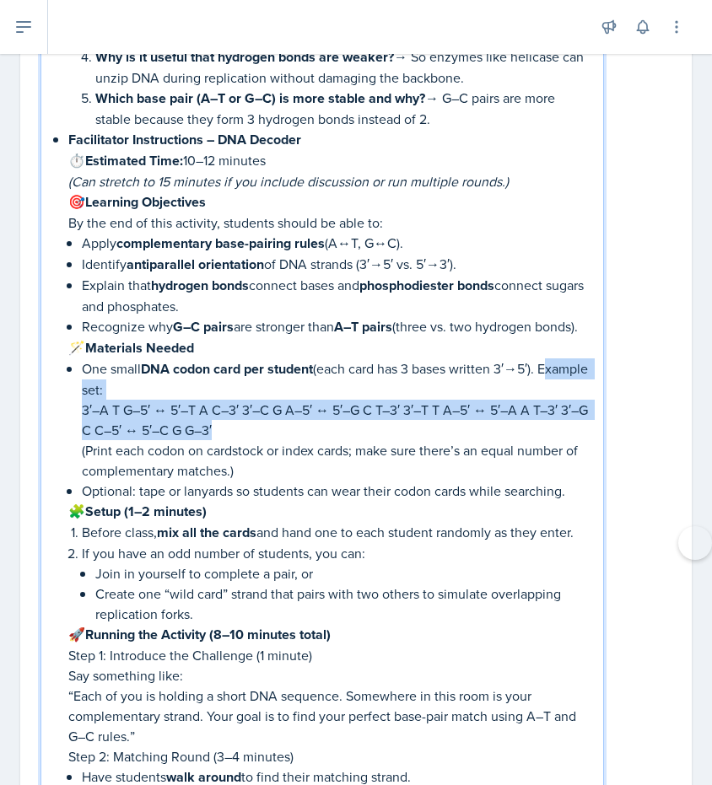
drag, startPoint x: 71, startPoint y: 379, endPoint x: 272, endPoint y: 421, distance: 205.9
copy li "Example set: 3′–A T G–5′ ↔ 5′–T A C–3′ 3′–C G A–5′ ↔ 5′–G C T–3′ 3′–T T A–5′ ↔ …"
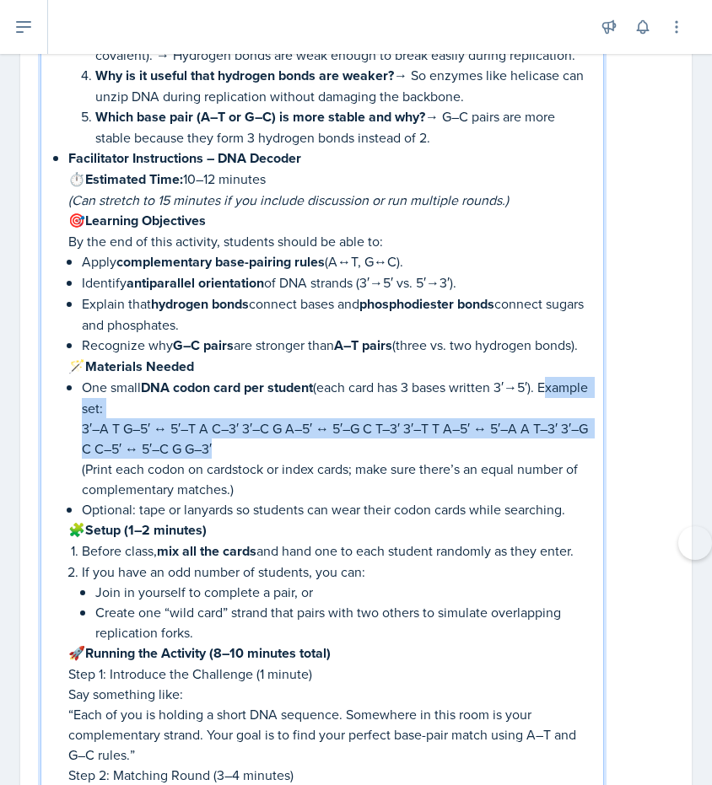
scroll to position [4703, 0]
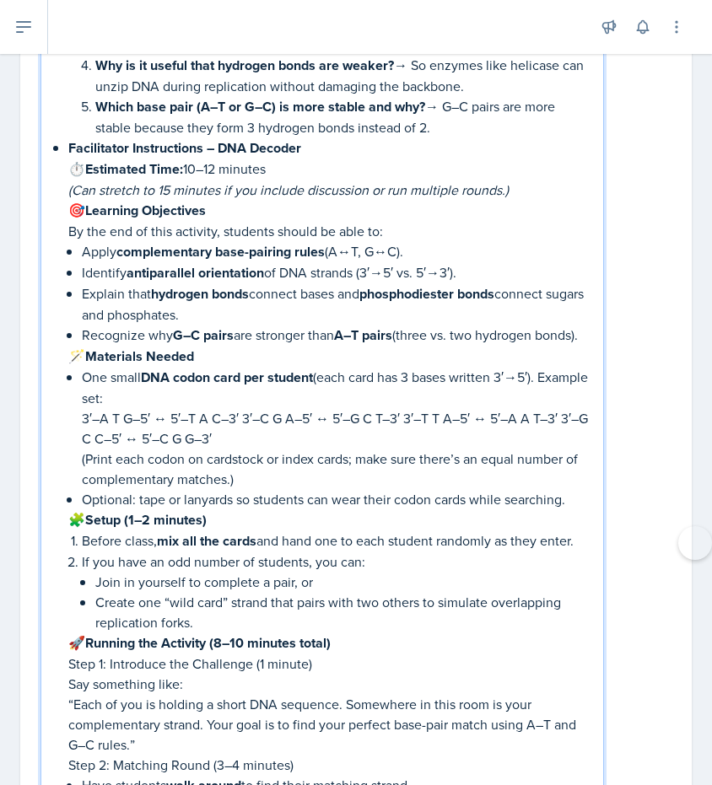
click at [244, 452] on p "(Print each codon on cardstock or index cards; make sure there’s an equal numbe…" at bounding box center [336, 469] width 508 height 40
click at [176, 396] on p "One small DNA codon card per student (each card has 3 bases written 3′→5′). Exa…" at bounding box center [336, 387] width 508 height 41
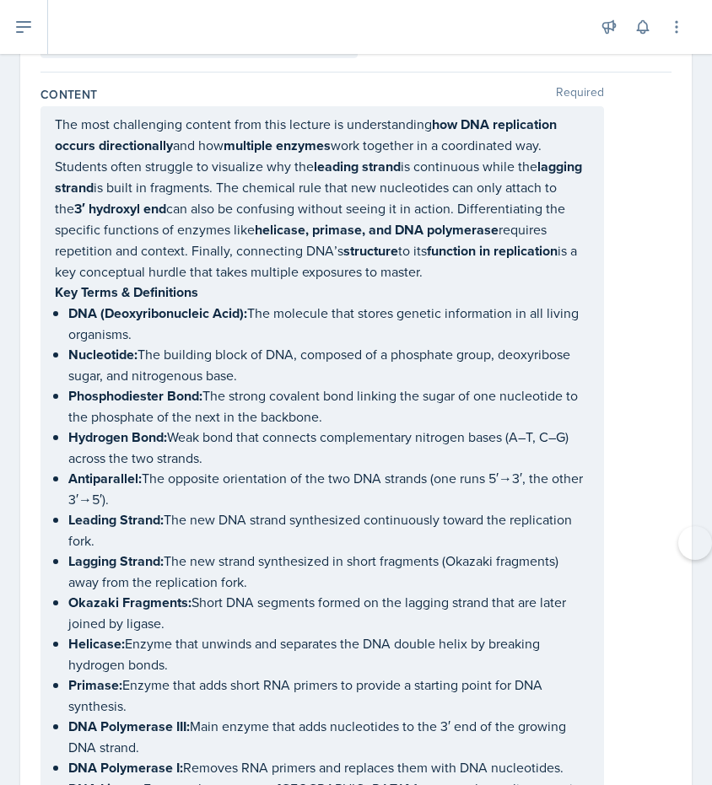
scroll to position [0, 0]
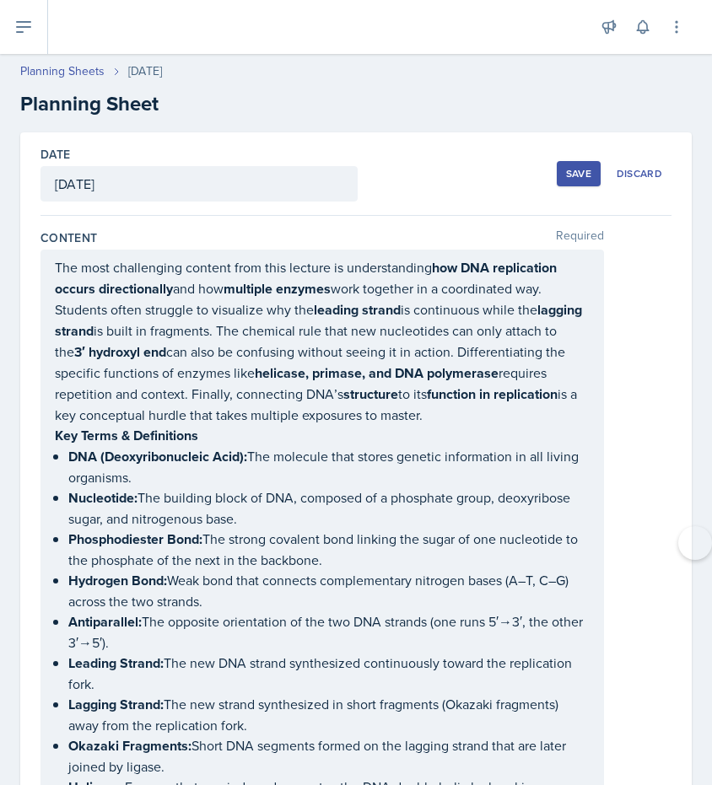
click at [566, 191] on div "Save Discard" at bounding box center [613, 173] width 115 height 39
click at [566, 186] on div "Save Discard" at bounding box center [613, 173] width 115 height 39
click at [568, 178] on div "Save" at bounding box center [578, 173] width 25 height 13
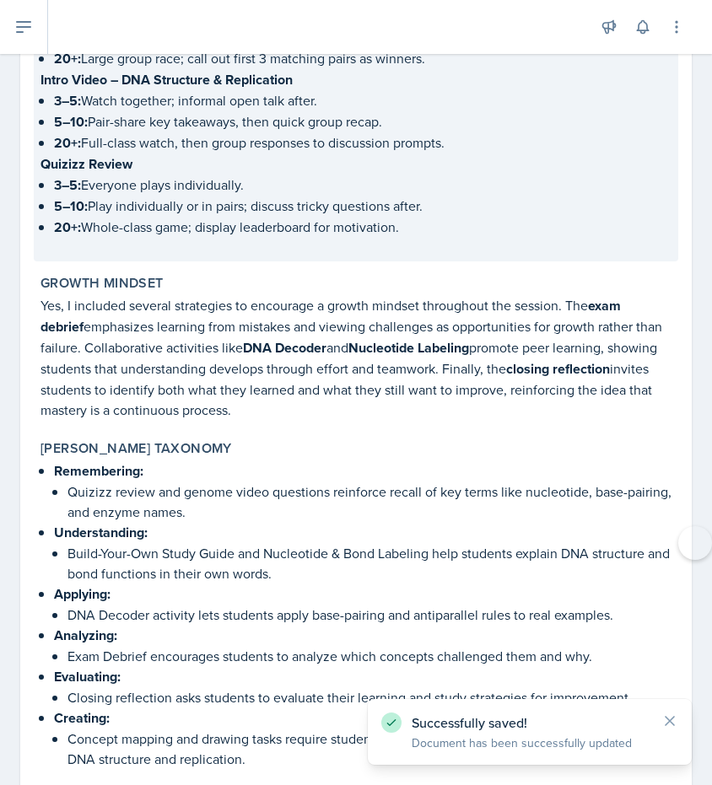
scroll to position [7901, 0]
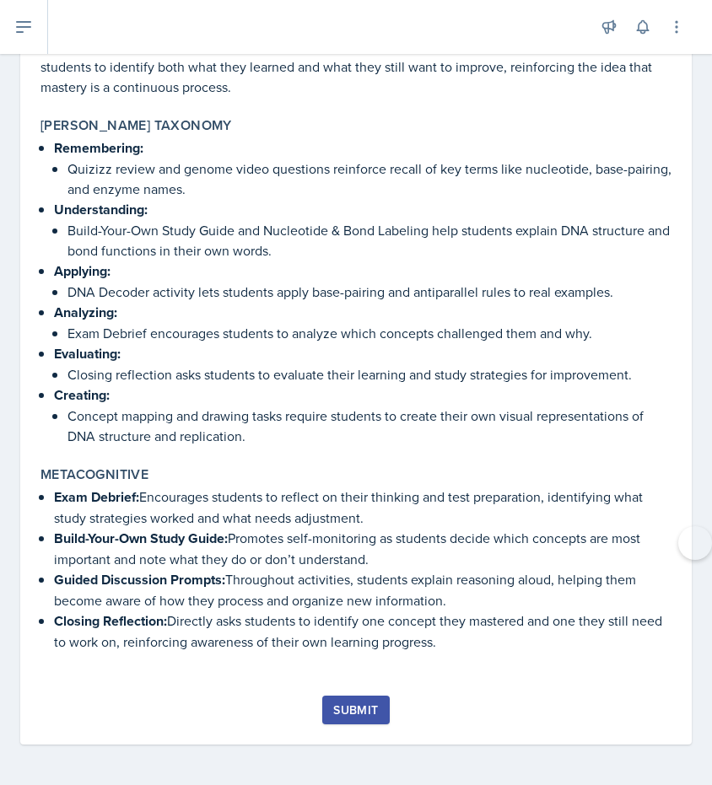
click at [351, 710] on div "Submit" at bounding box center [355, 709] width 45 height 13
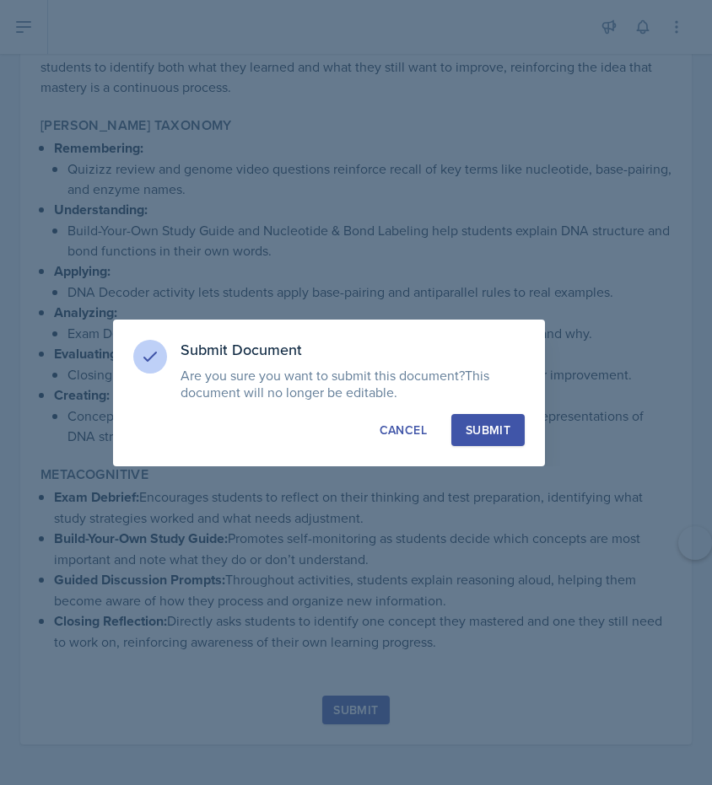
click at [505, 433] on div "Submit" at bounding box center [487, 430] width 45 height 17
